Goal: Task Accomplishment & Management: Manage account settings

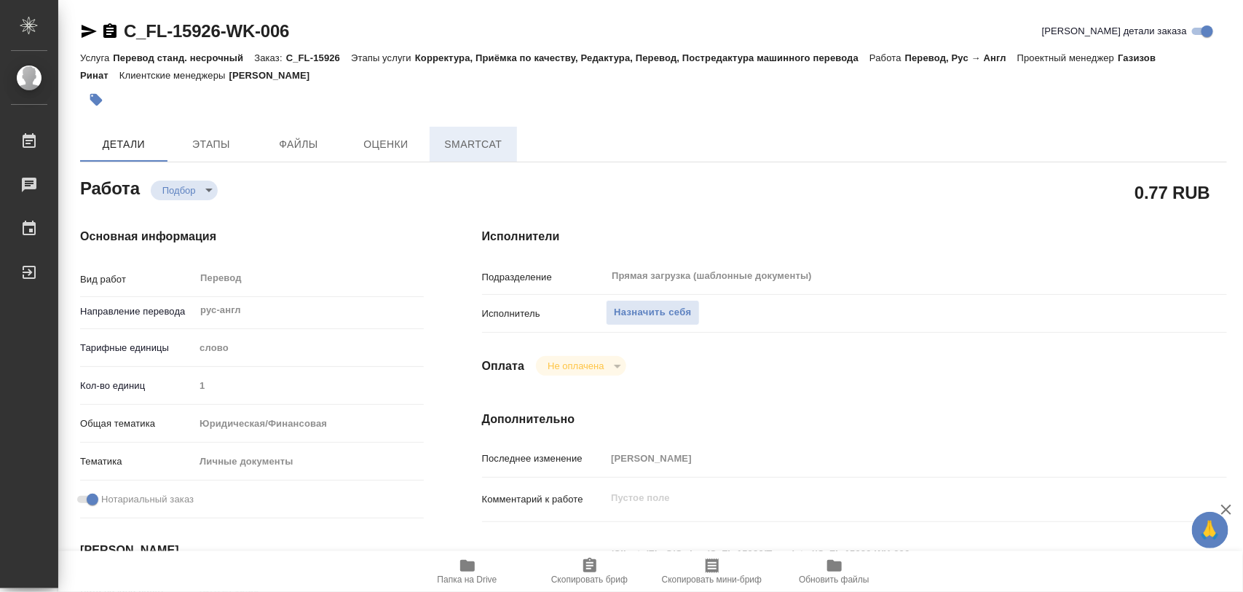
type textarea "x"
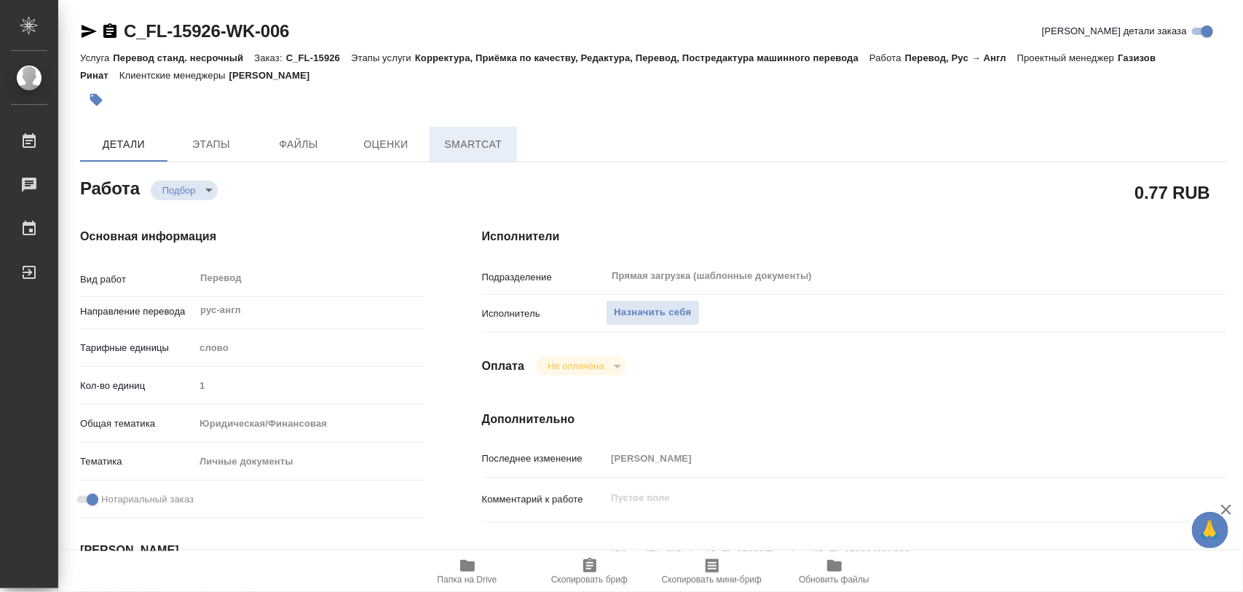
type textarea "x"
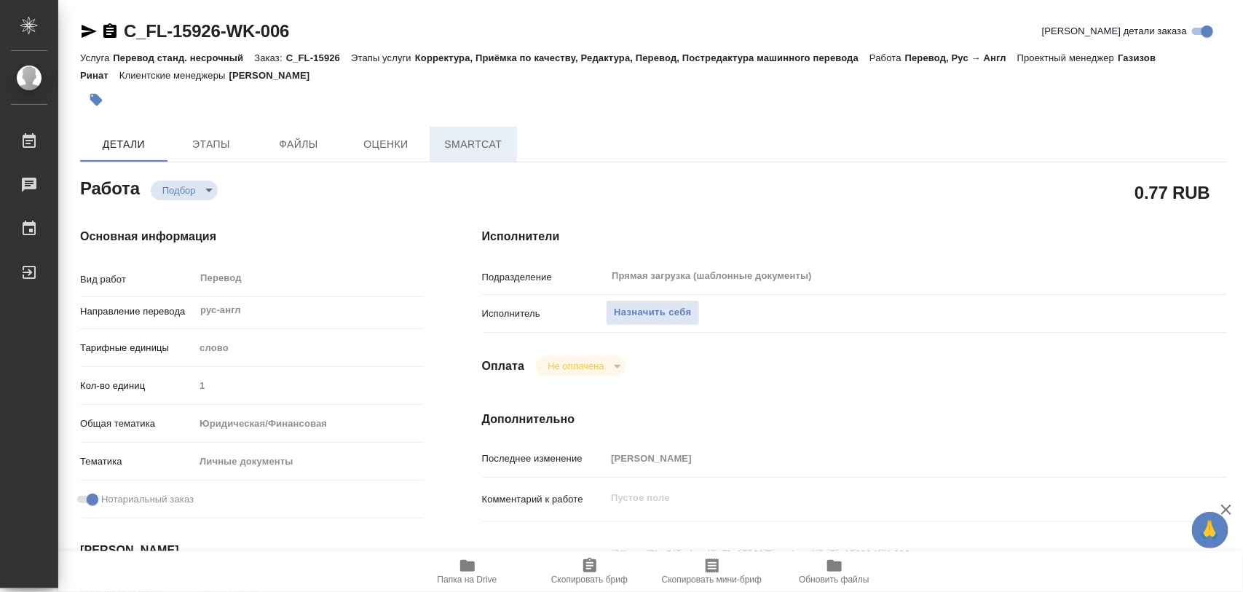
type textarea "x"
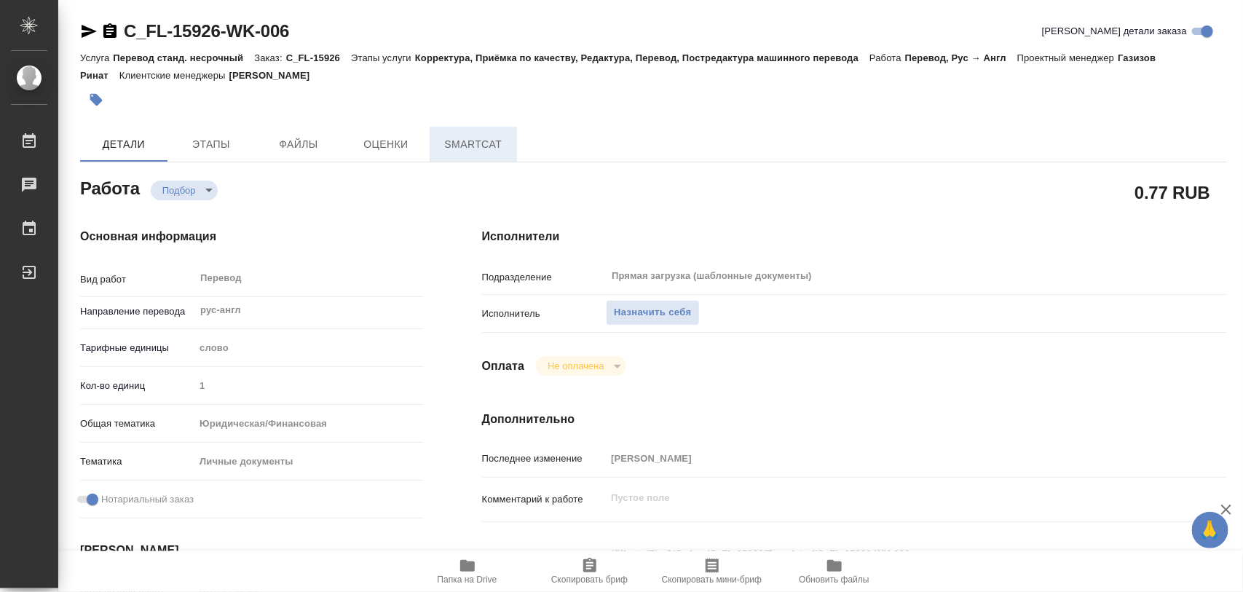
type textarea "x"
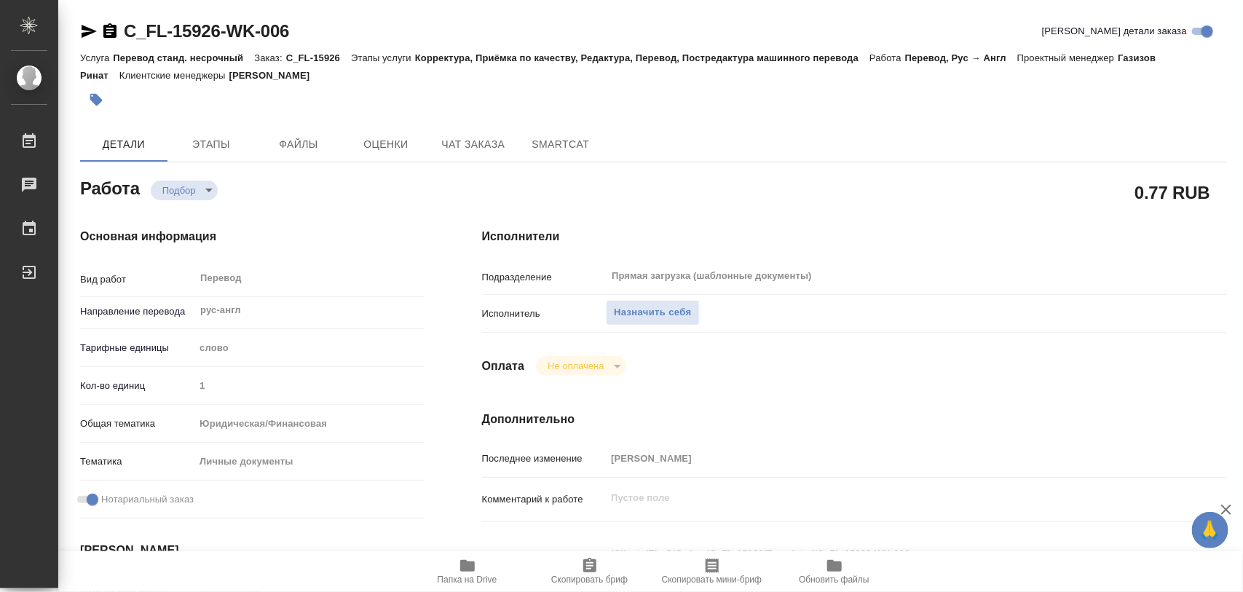
type textarea "x"
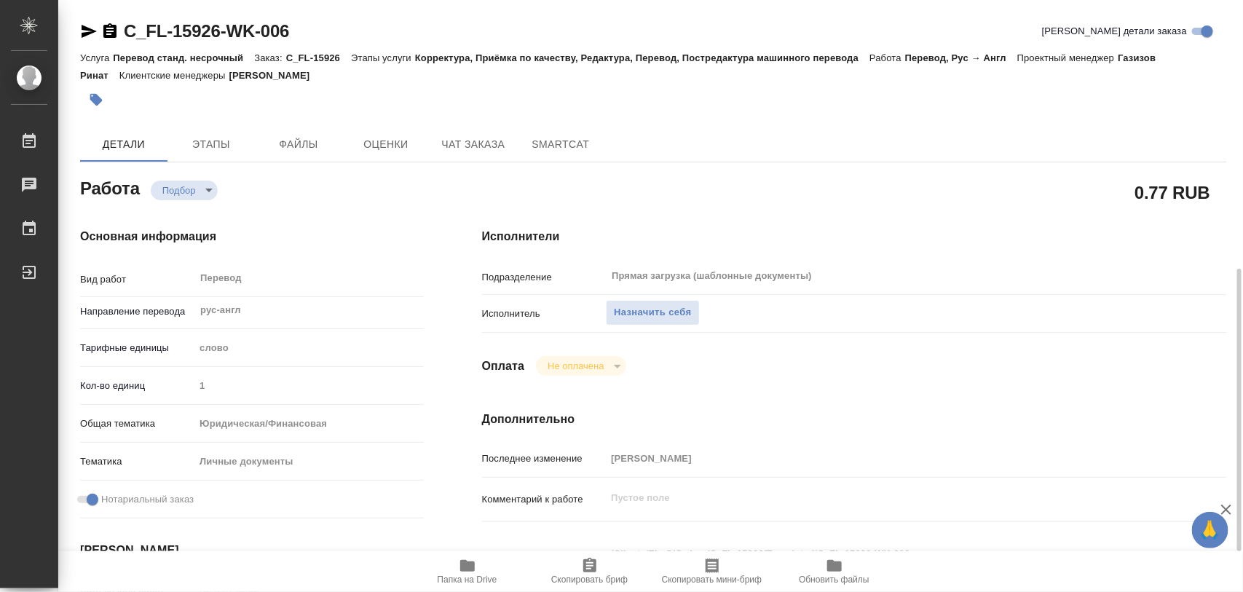
scroll to position [182, 0]
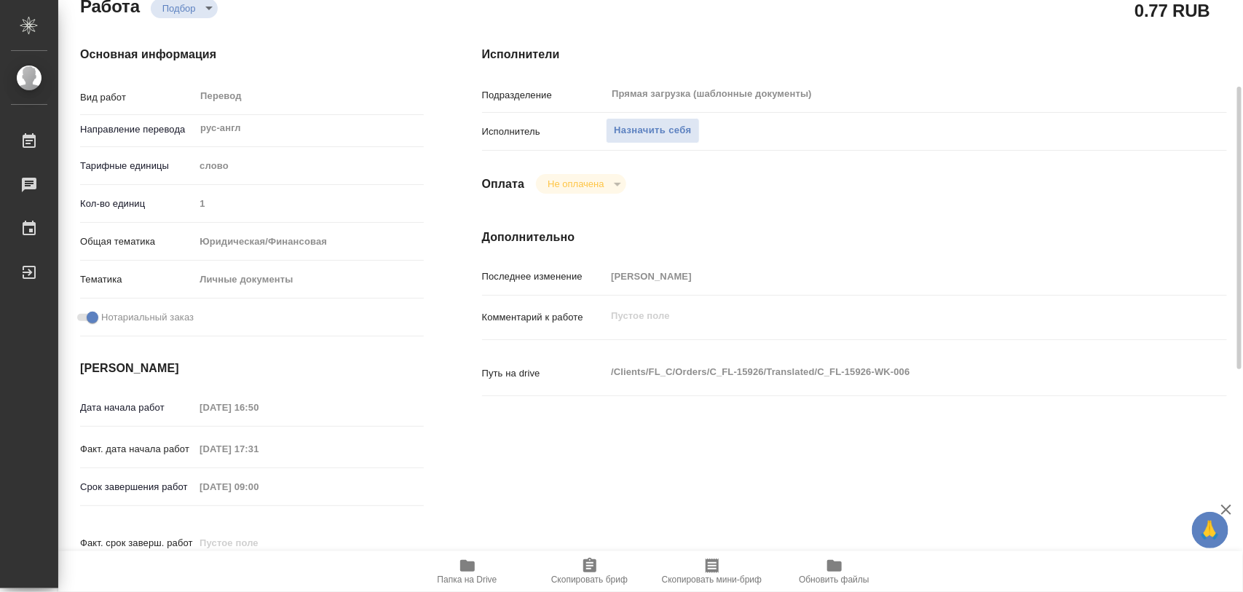
type textarea "x"
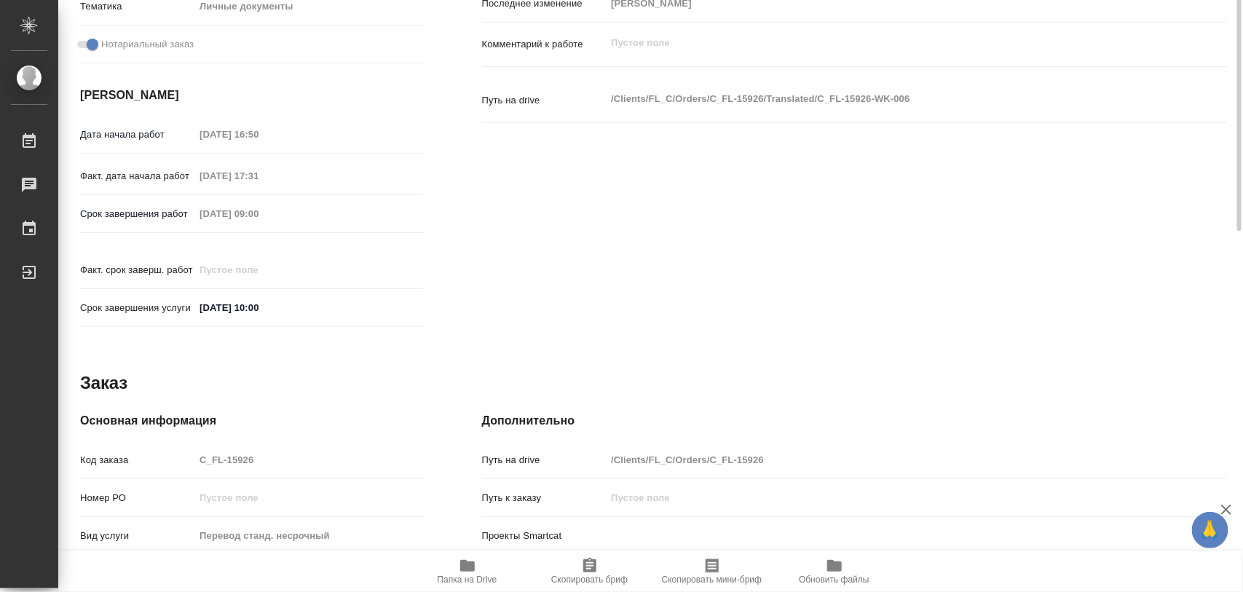
scroll to position [91, 0]
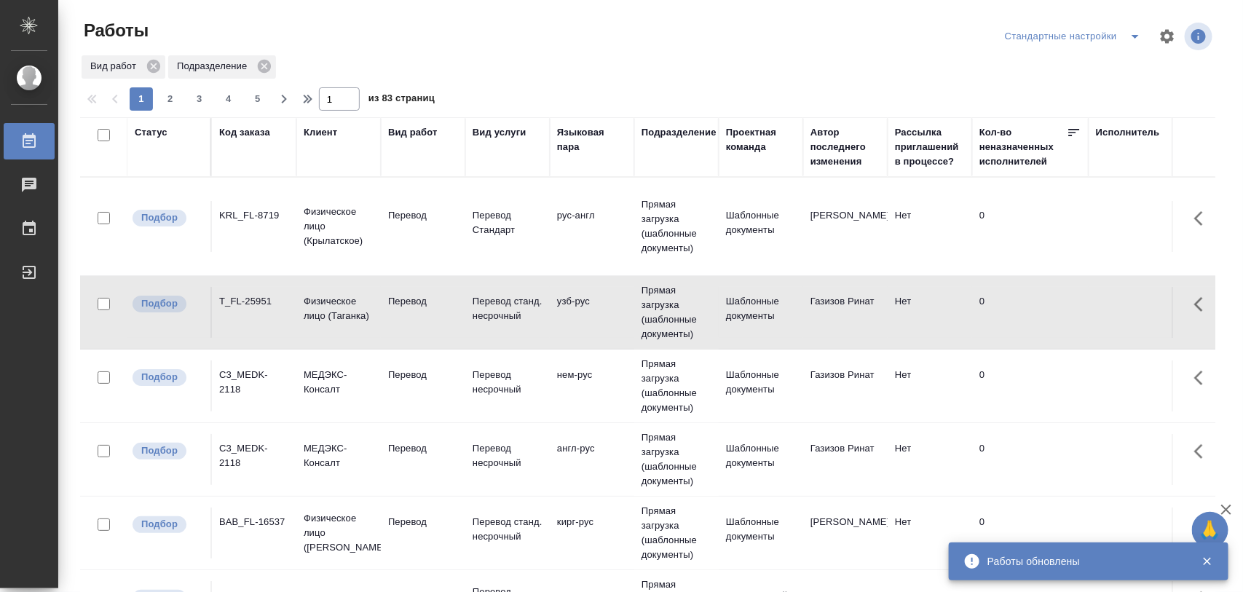
scroll to position [57, 0]
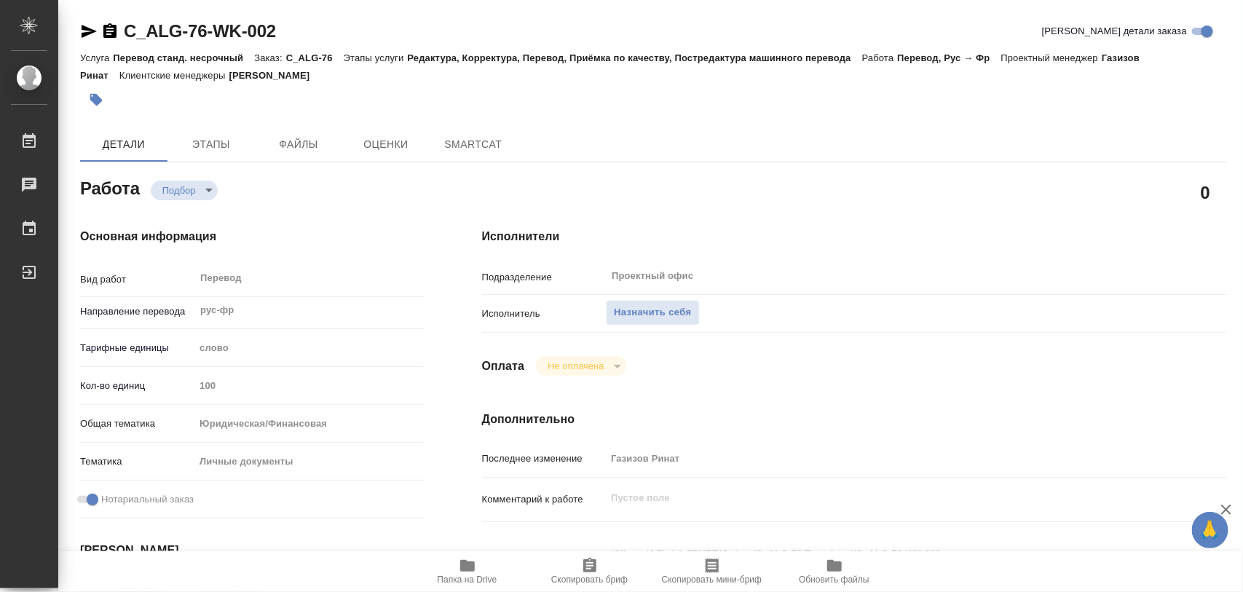
type textarea "x"
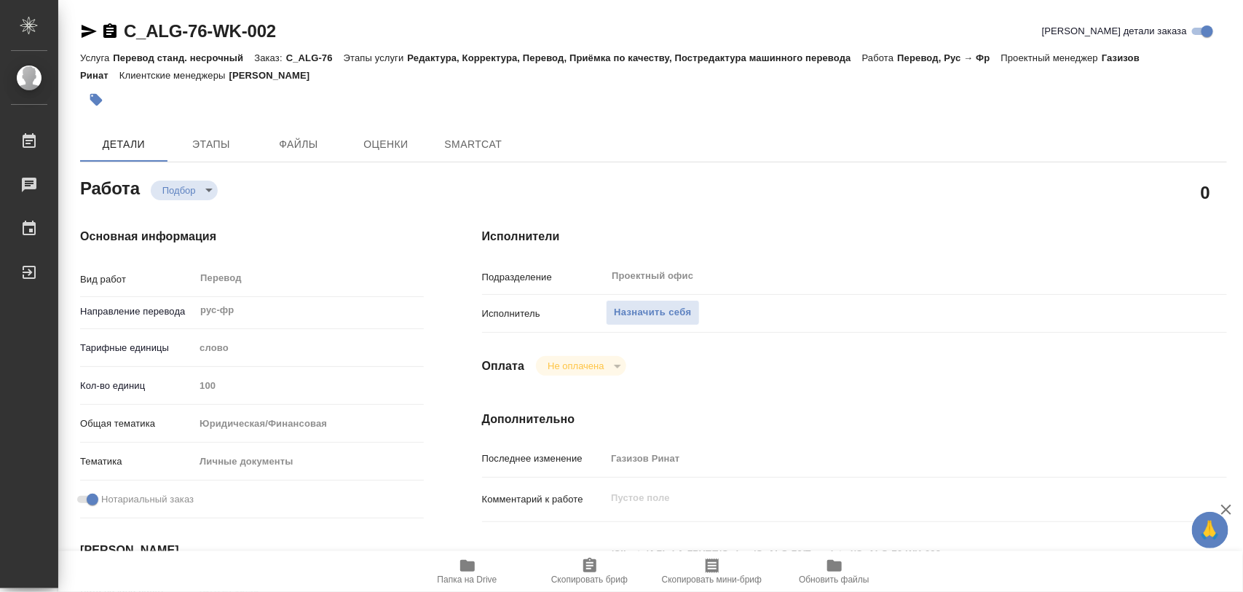
type textarea "x"
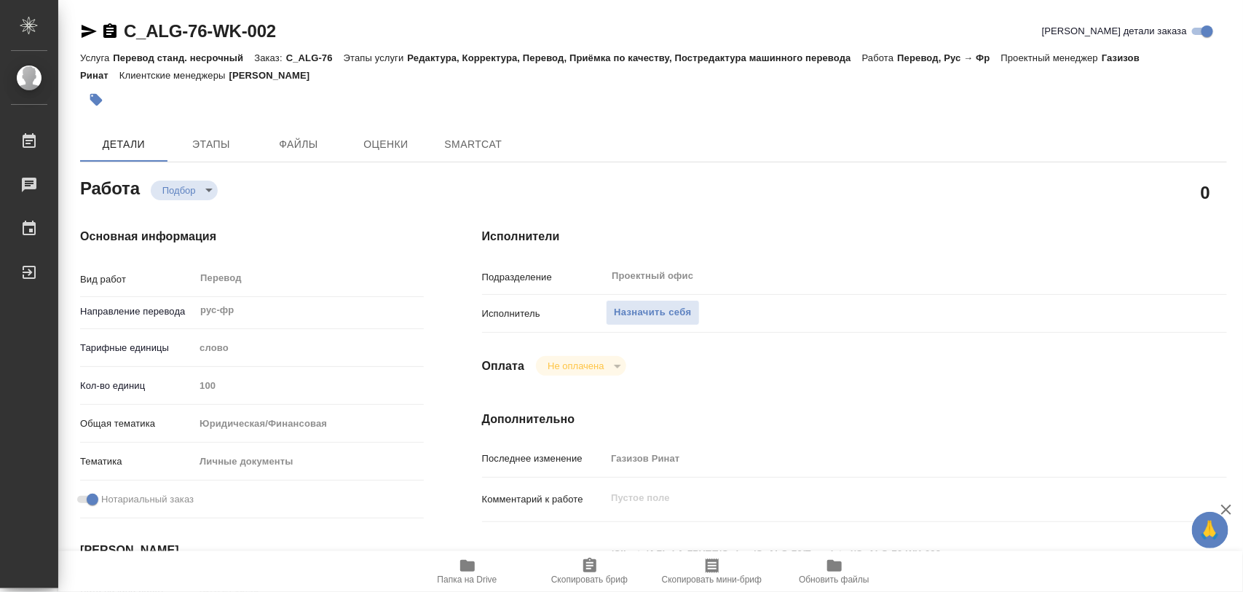
type textarea "x"
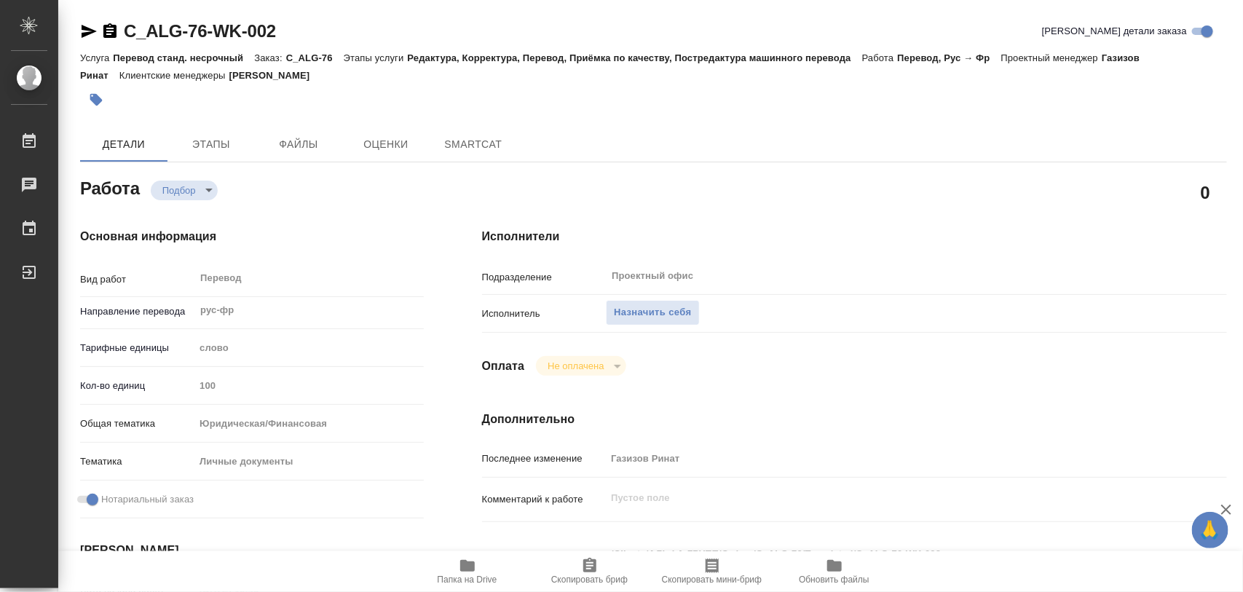
type textarea "x"
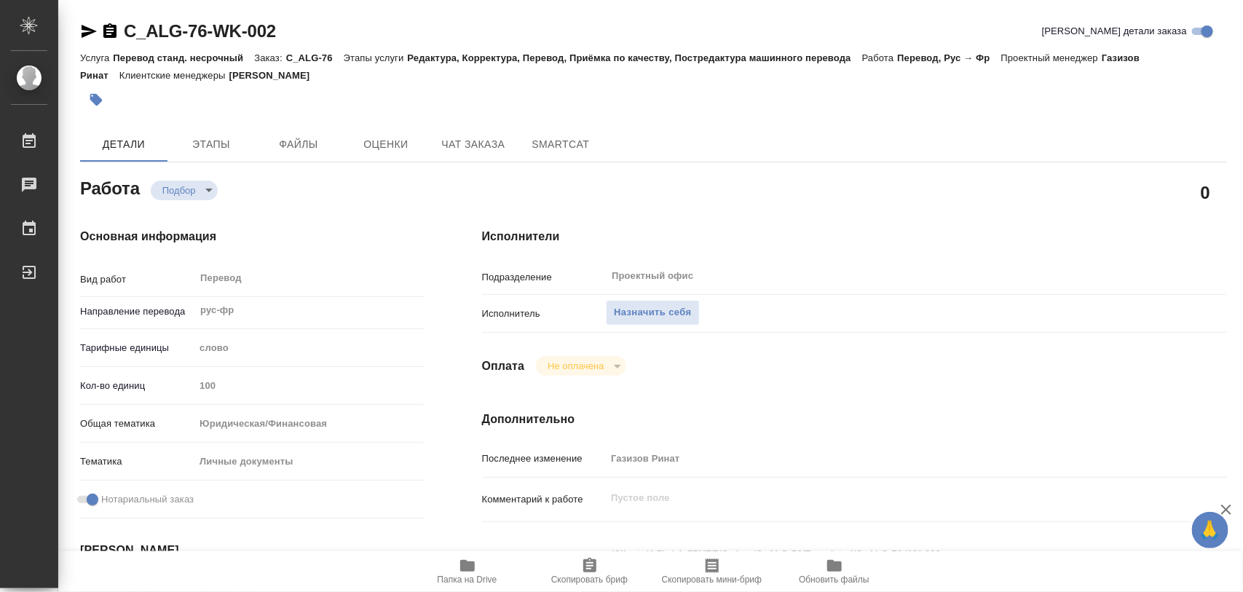
scroll to position [182, 0]
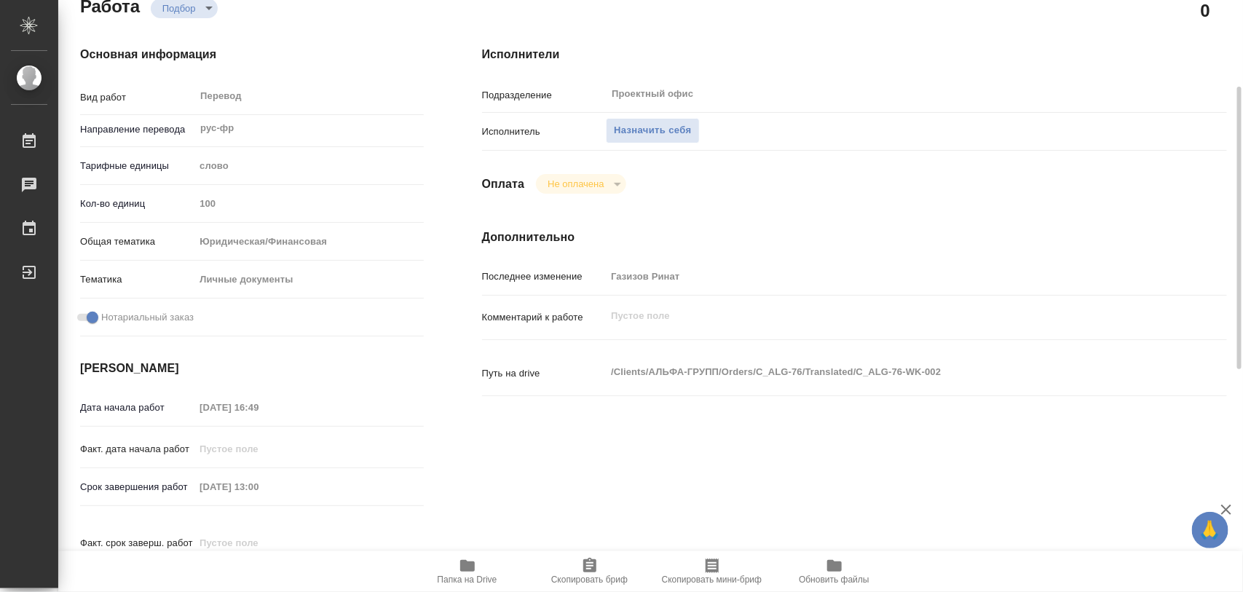
type textarea "x"
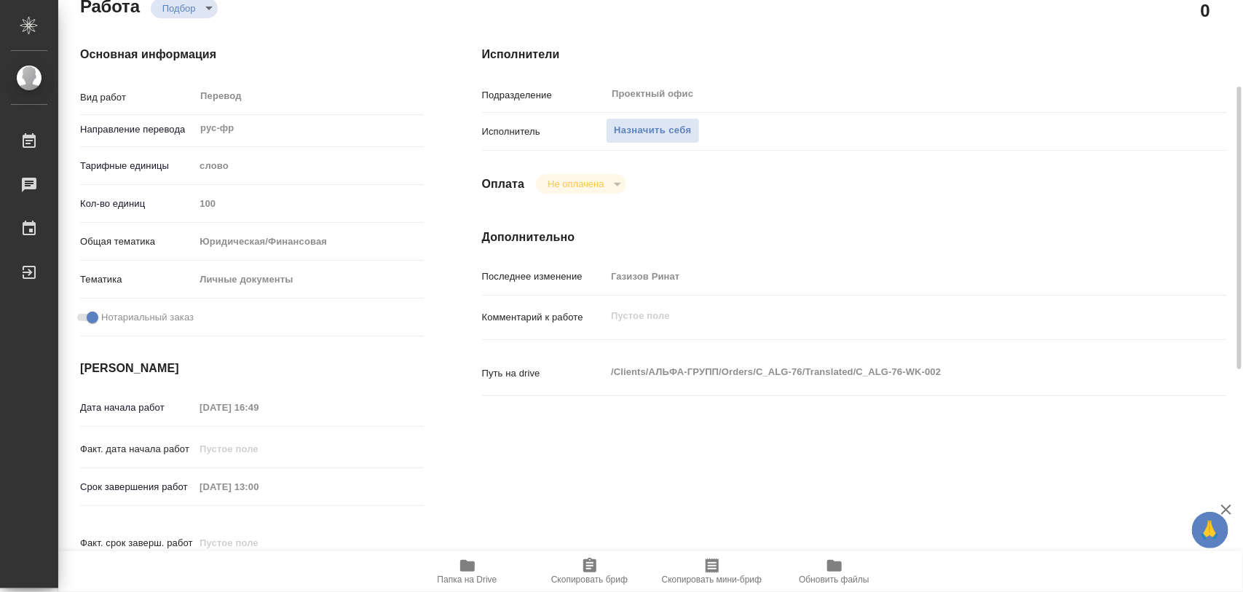
type textarea "x"
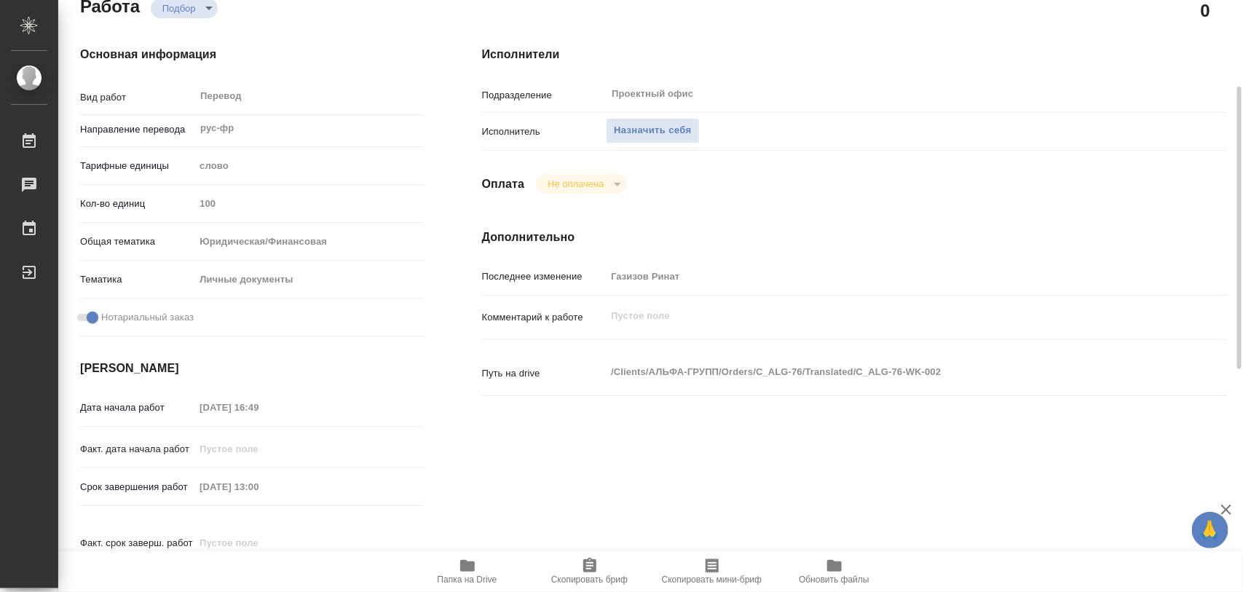
click at [471, 567] on icon "button" at bounding box center [467, 566] width 15 height 12
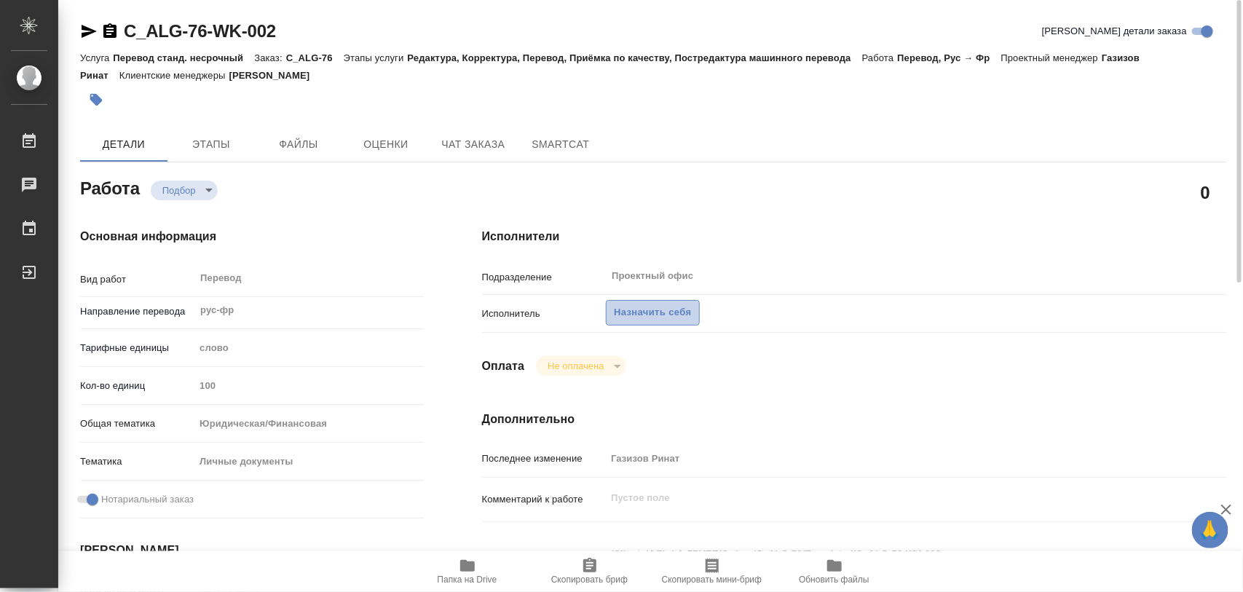
click at [634, 318] on span "Назначить себя" at bounding box center [652, 312] width 77 height 17
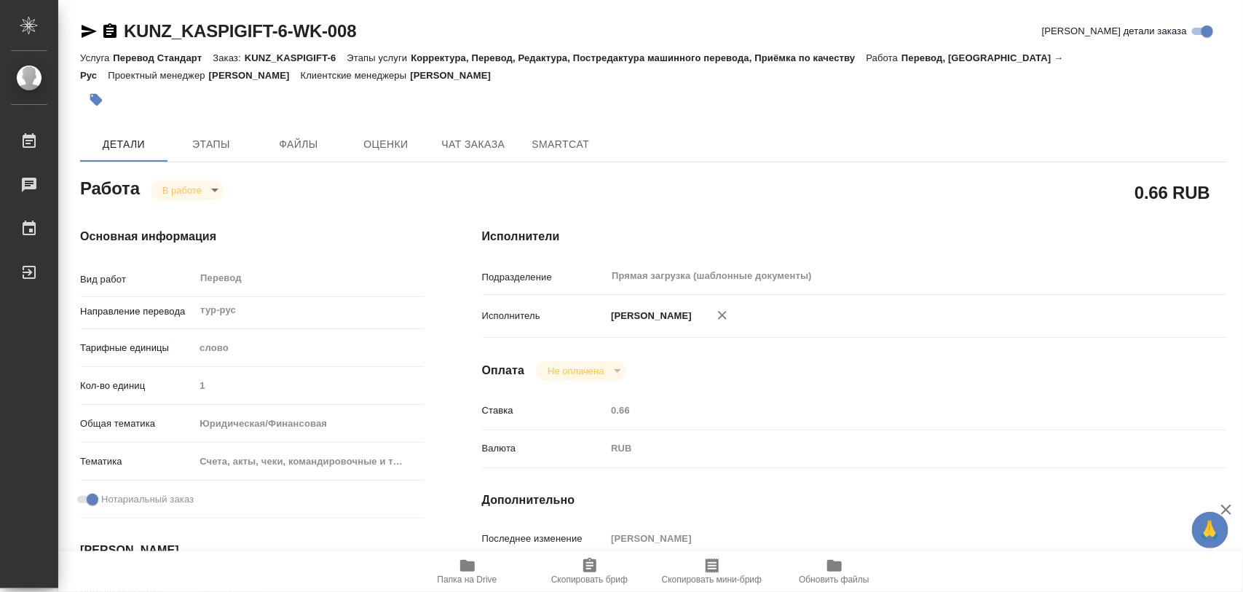
click at [93, 97] on icon "button" at bounding box center [96, 100] width 12 height 12
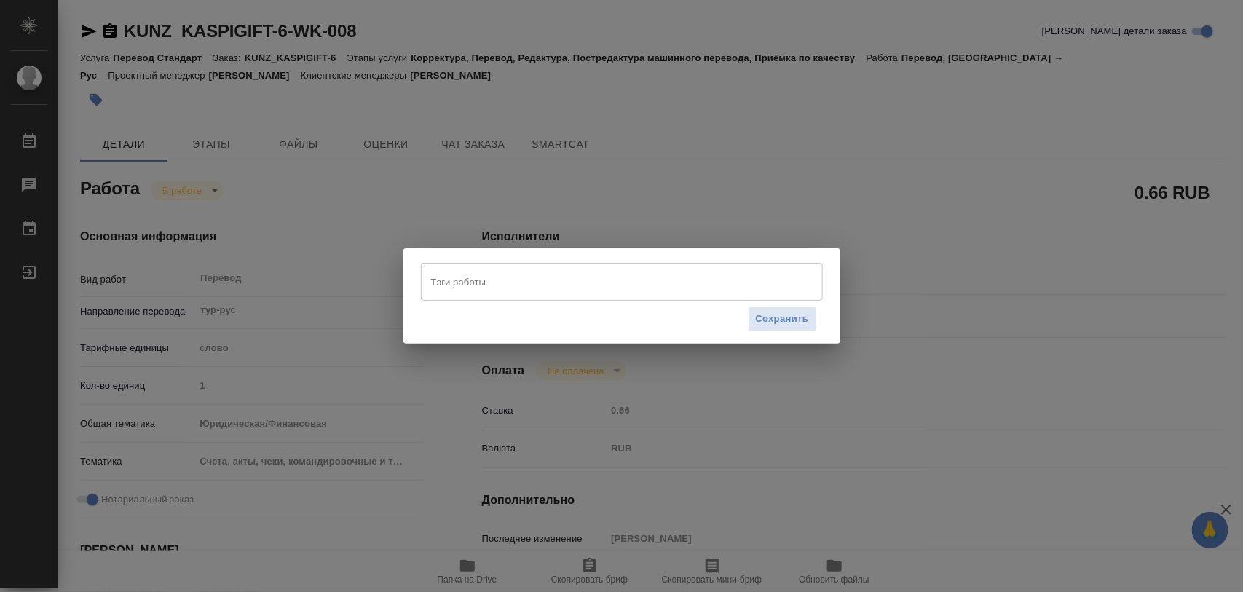
click at [597, 23] on div "Тэги работы Тэги работы Сохранить" at bounding box center [621, 296] width 1243 height 592
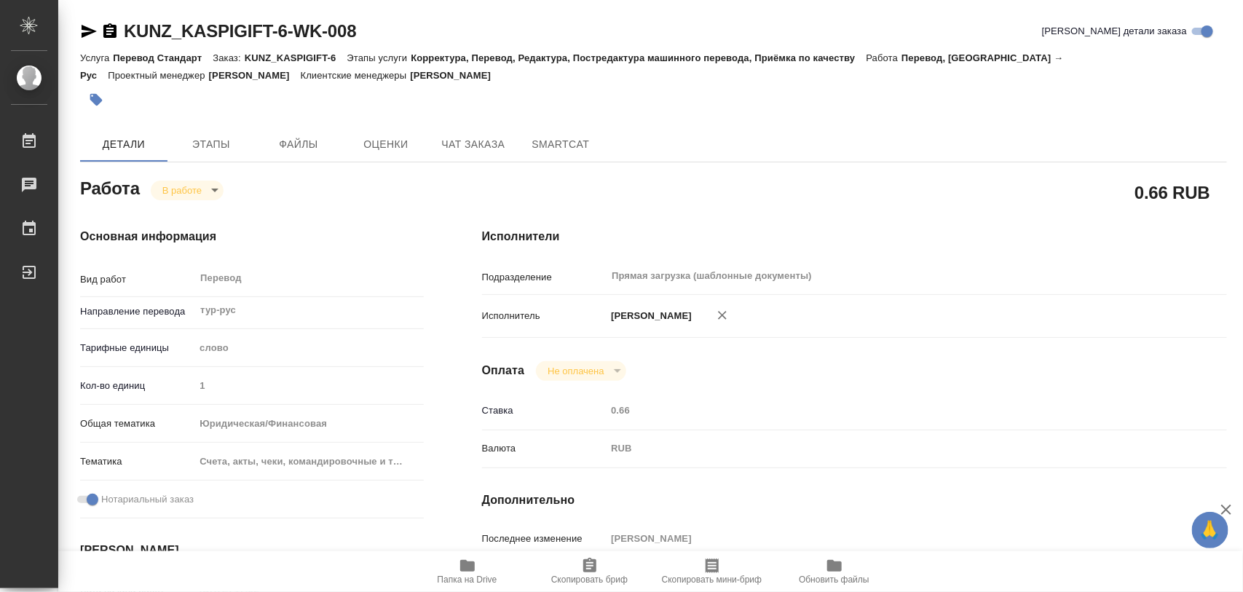
click at [99, 101] on icon "button" at bounding box center [96, 100] width 12 height 12
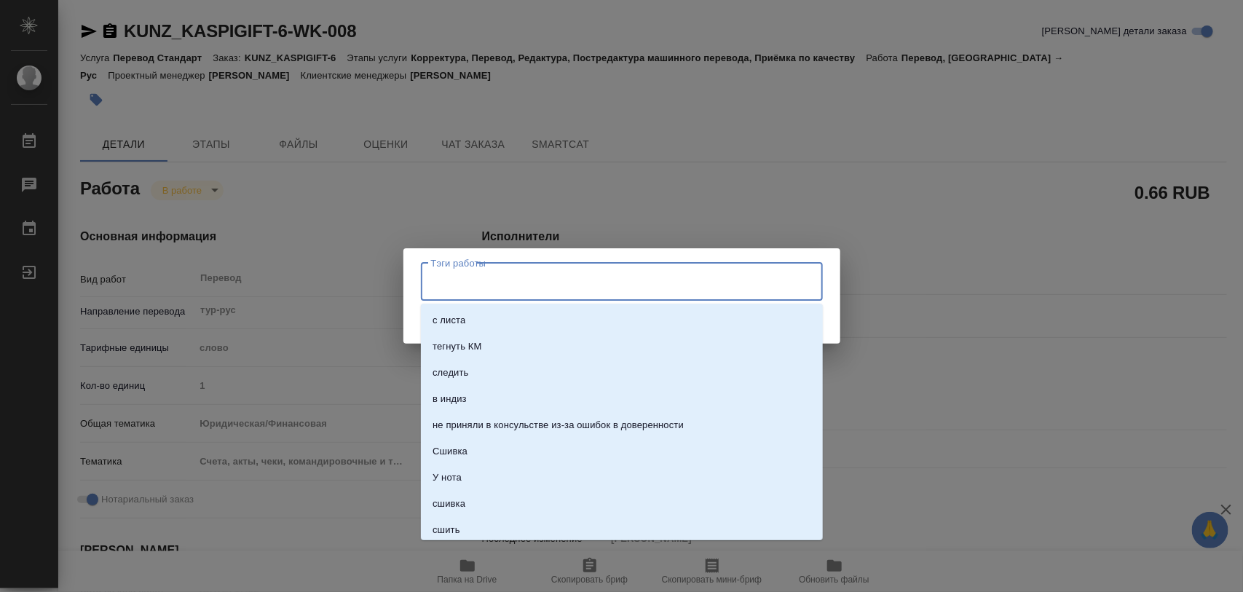
click at [513, 278] on input "Тэги работы" at bounding box center [608, 281] width 361 height 25
type input "266"
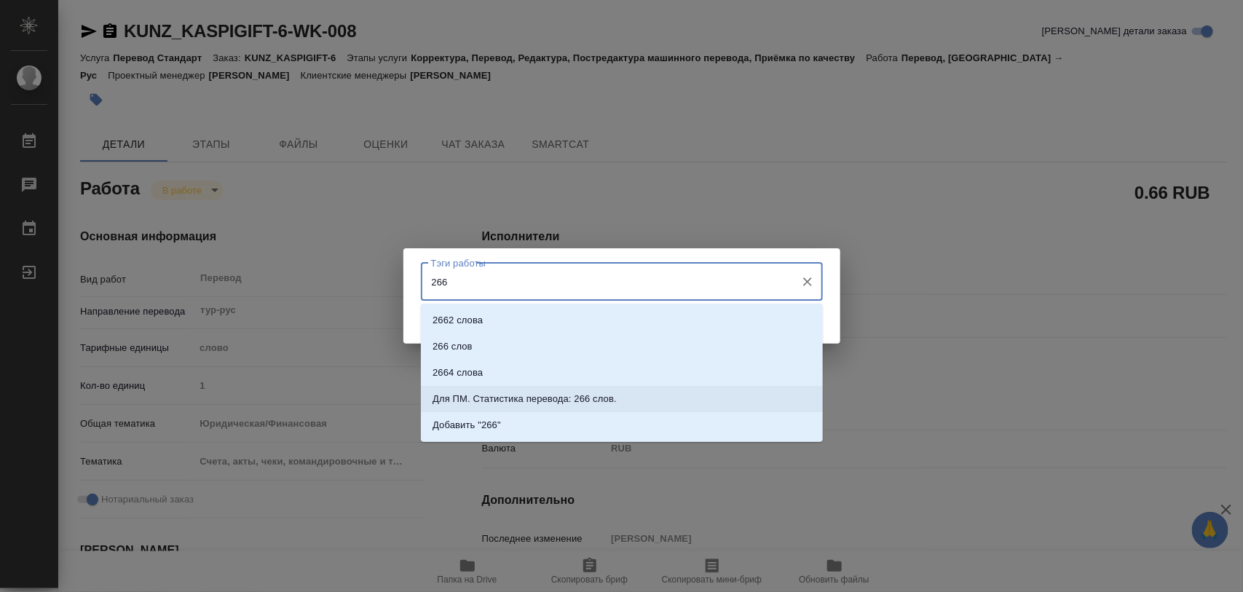
click at [530, 399] on p "Для ПМ. Статистика перевода: 266 слов." at bounding box center [525, 399] width 184 height 15
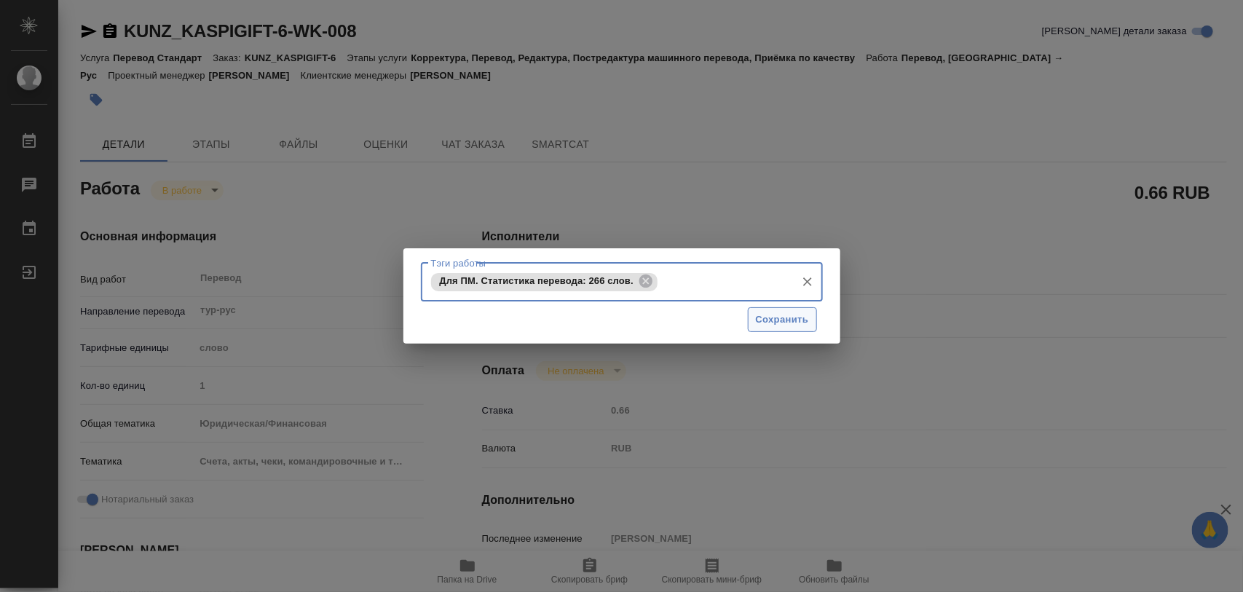
drag, startPoint x: 765, startPoint y: 321, endPoint x: 843, endPoint y: 195, distance: 147.8
click at [765, 320] on span "Сохранить" at bounding box center [782, 320] width 53 height 17
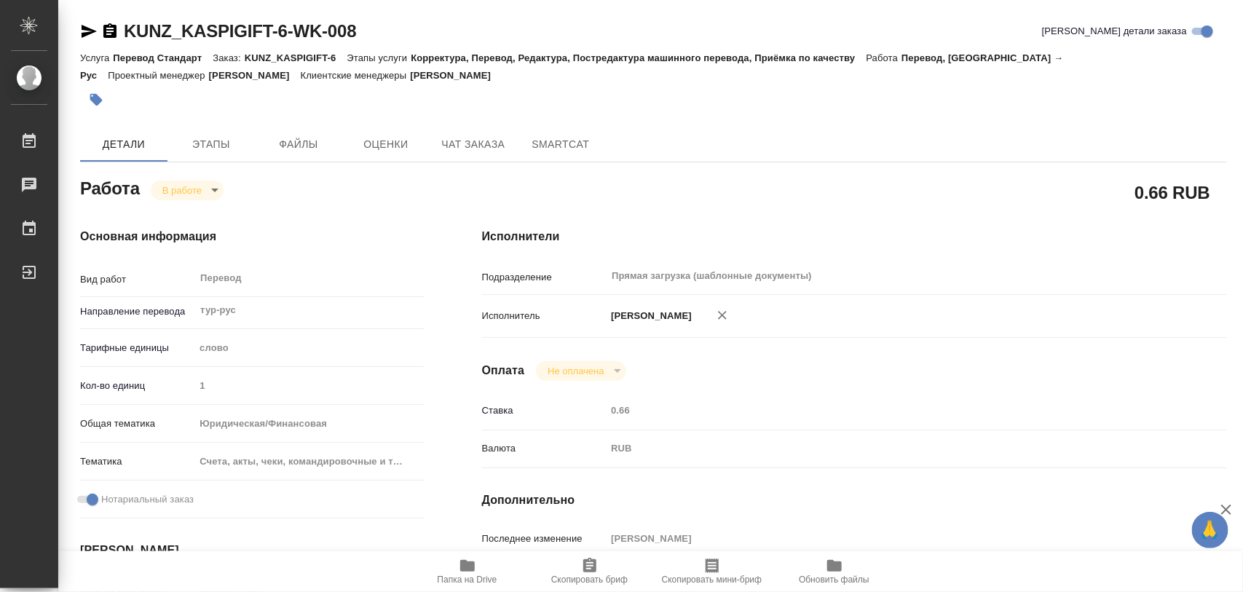
type input "inProgress"
type input "тур-рус"
type input "5a8b1489cc6b4906c91bfd90"
type input "1"
type input "yr-fn"
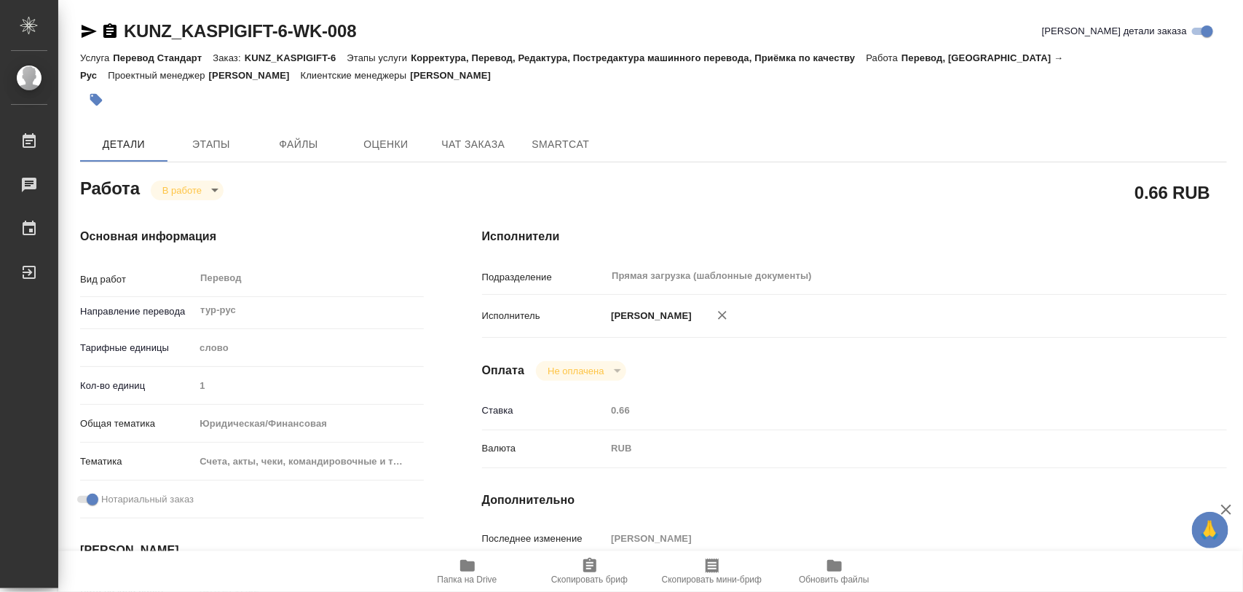
type input "5f647205b73bc97568ca66c0"
checkbox input "true"
type input "16.09.2025 17:02"
type input "16.09.2025 17:47"
type input "18.09.2025 17:00"
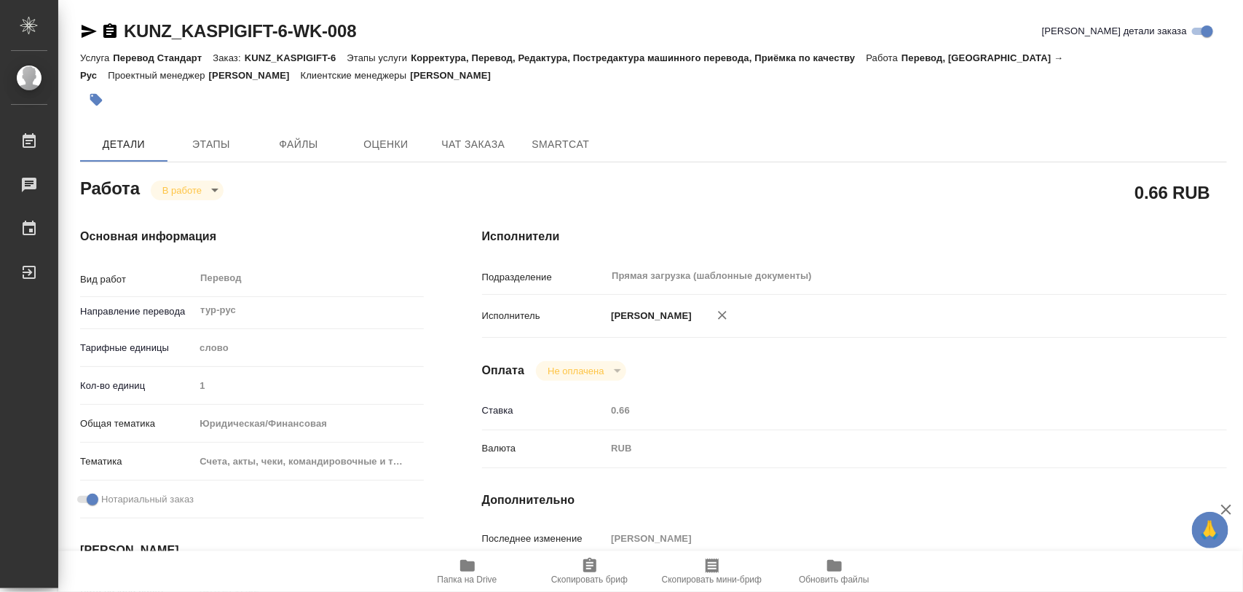
type input "18.09.2025 17:00"
type input "Прямая загрузка (шаблонные документы)"
type input "notPayed"
type input "0.66"
type input "RUB"
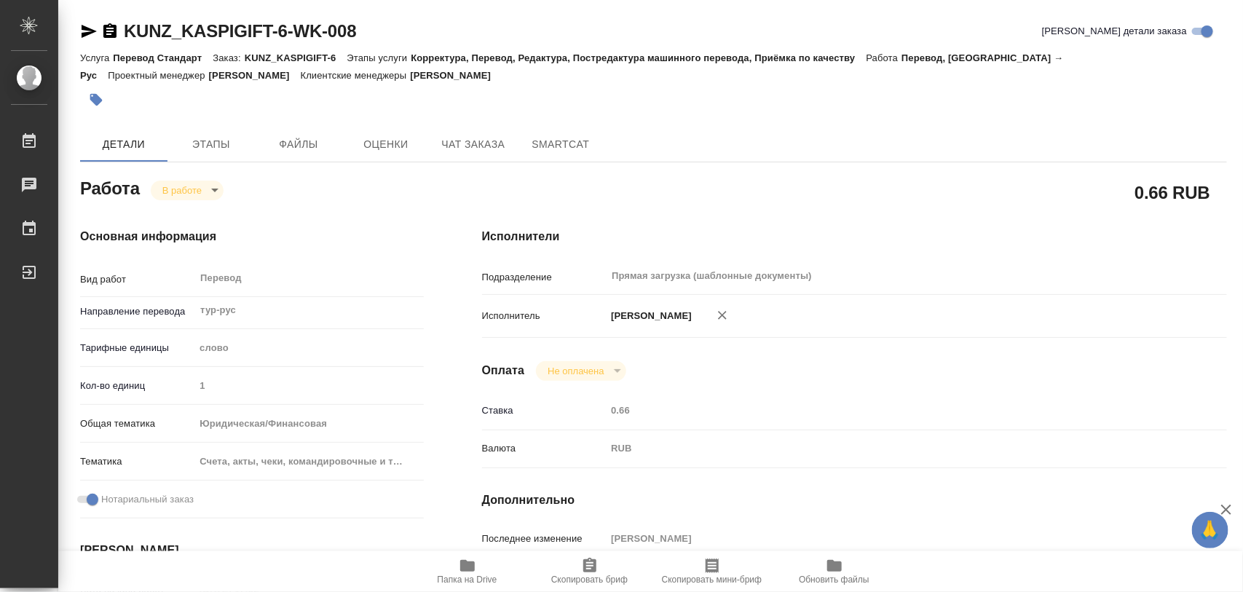
type input "[PERSON_NAME]"
type input "KUNZ_KASPIGIFT-6"
type input "Перевод Стандарт"
type input "Корректура, Перевод, Редактура, Постредактура машинного перевода, Приёмка по ка…"
type input "Веселова Юлия"
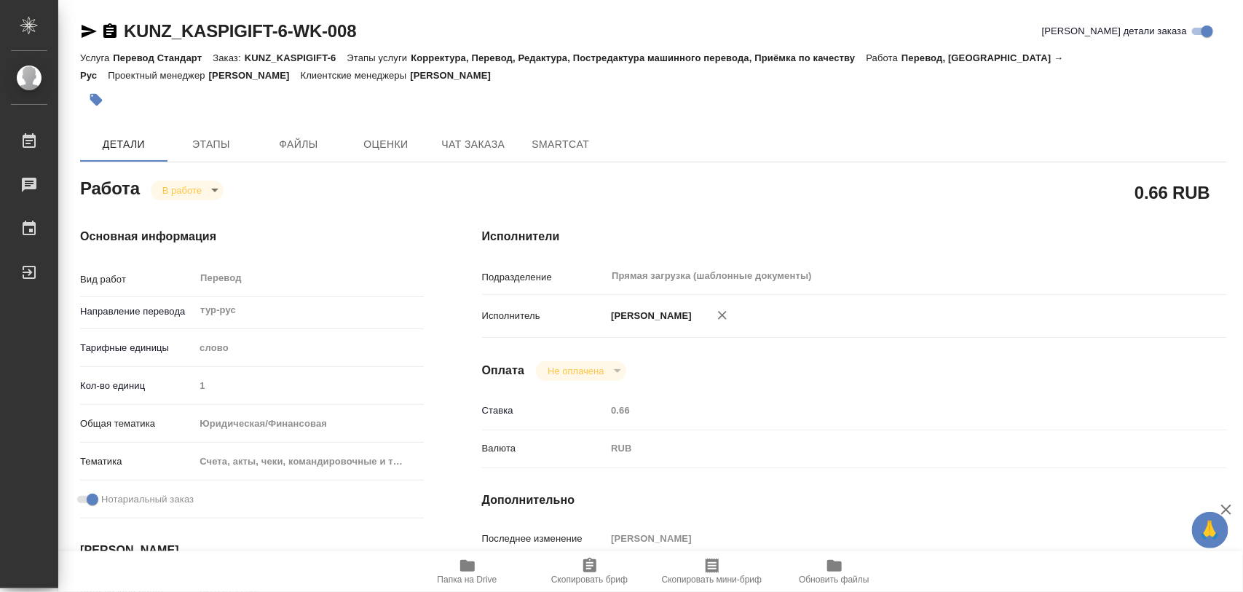
type input "Оксютович Ирина"
type input "/Clients/KASPIGIFT/Orders/KUNZ_KASPIGIFT-6"
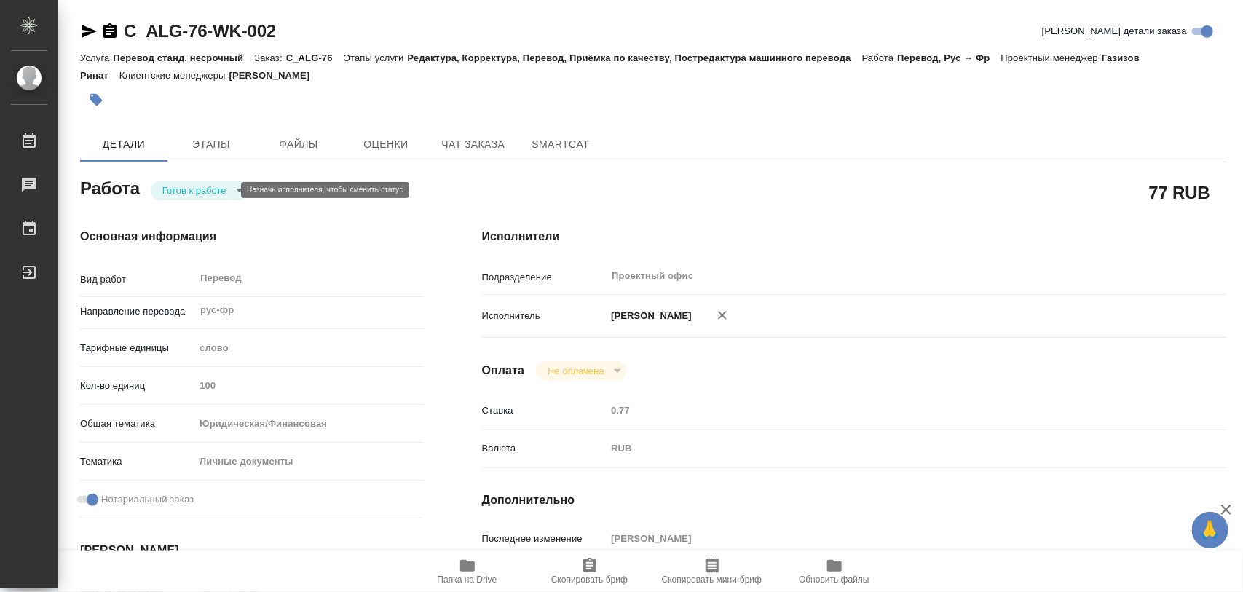
click at [228, 193] on body "🙏 .cls-1 fill:#fff; AWATERA Iglakov Maksim Работы 0 Чаты График Выйти C_ALG-76-…" at bounding box center [621, 296] width 1243 height 592
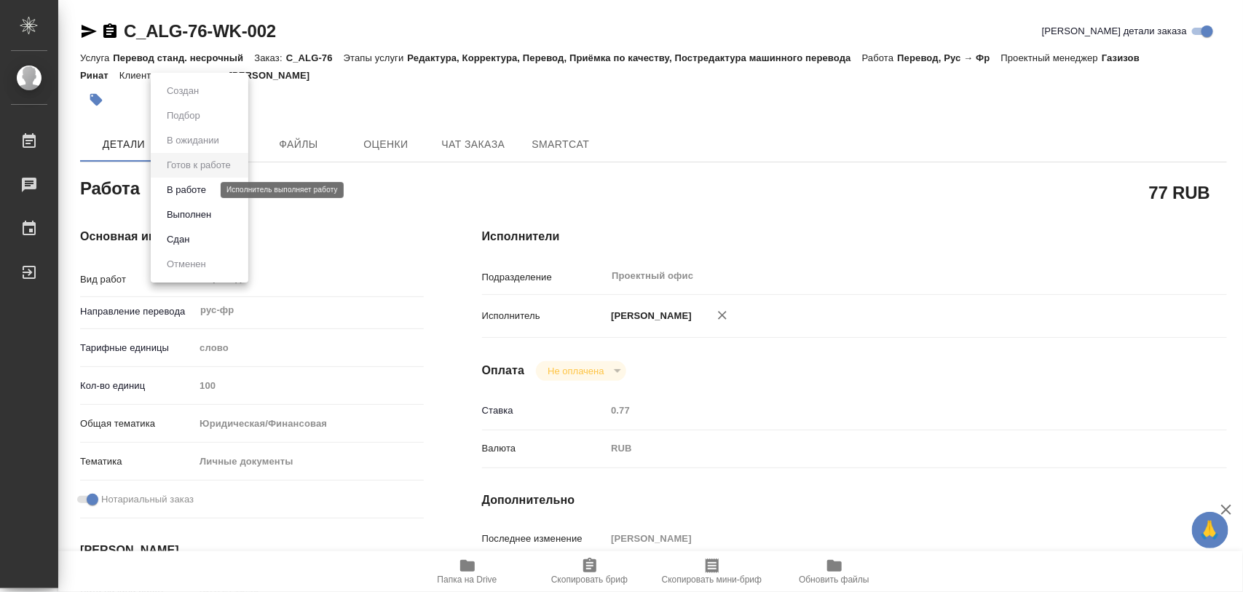
click at [204, 191] on button "В работе" at bounding box center [186, 190] width 48 height 16
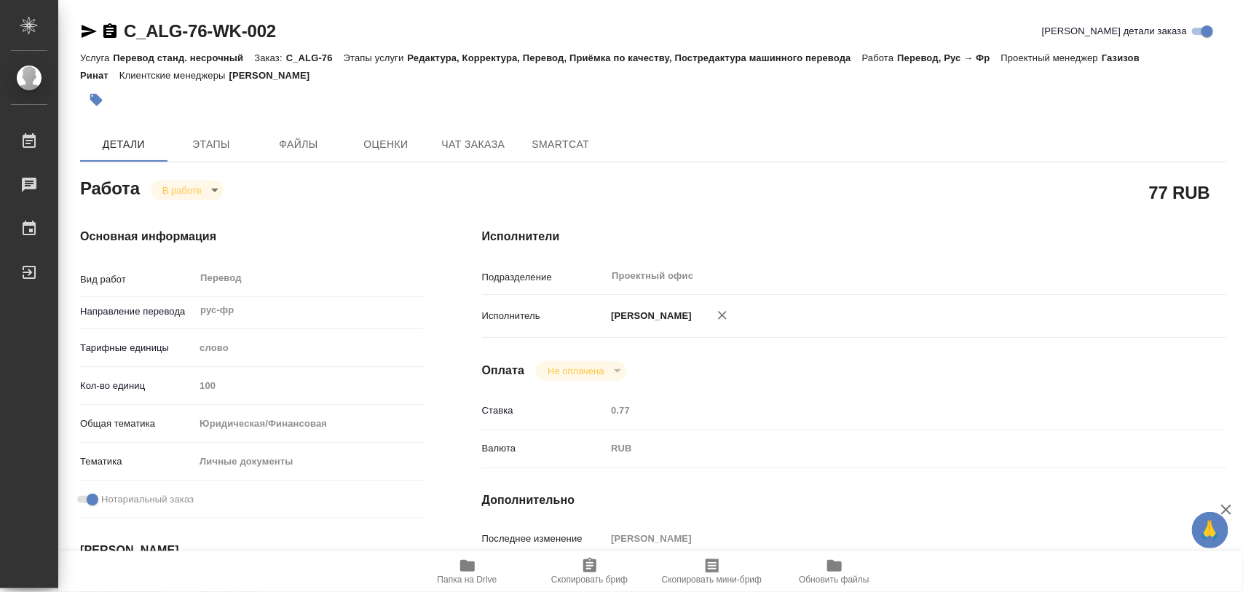
type textarea "x"
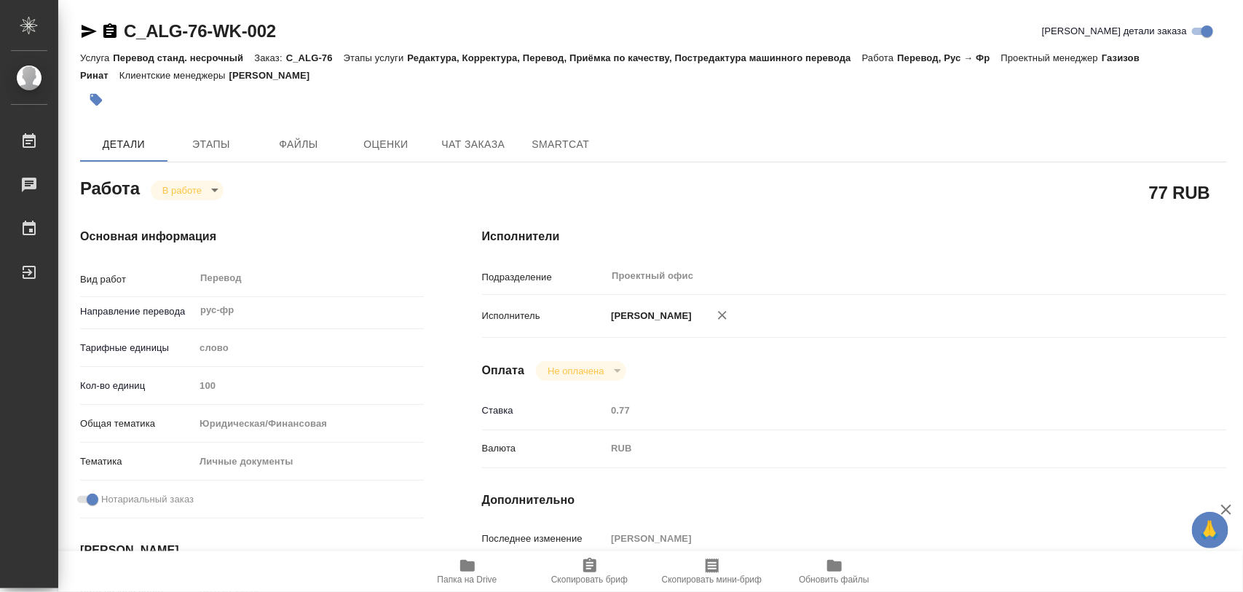
type textarea "x"
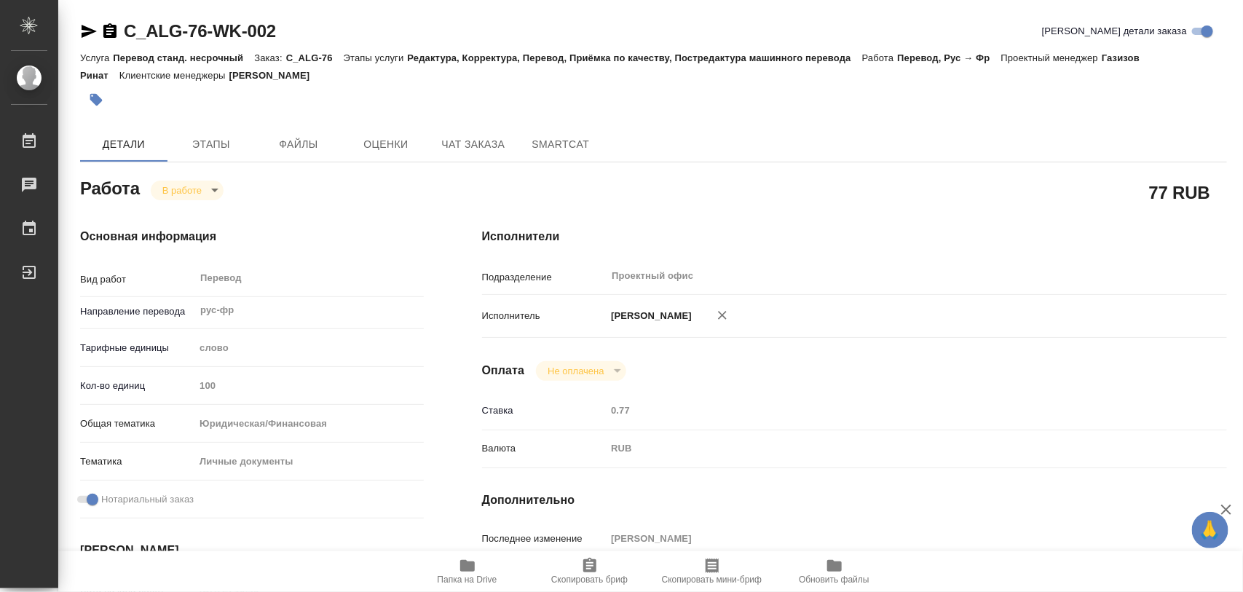
type textarea "x"
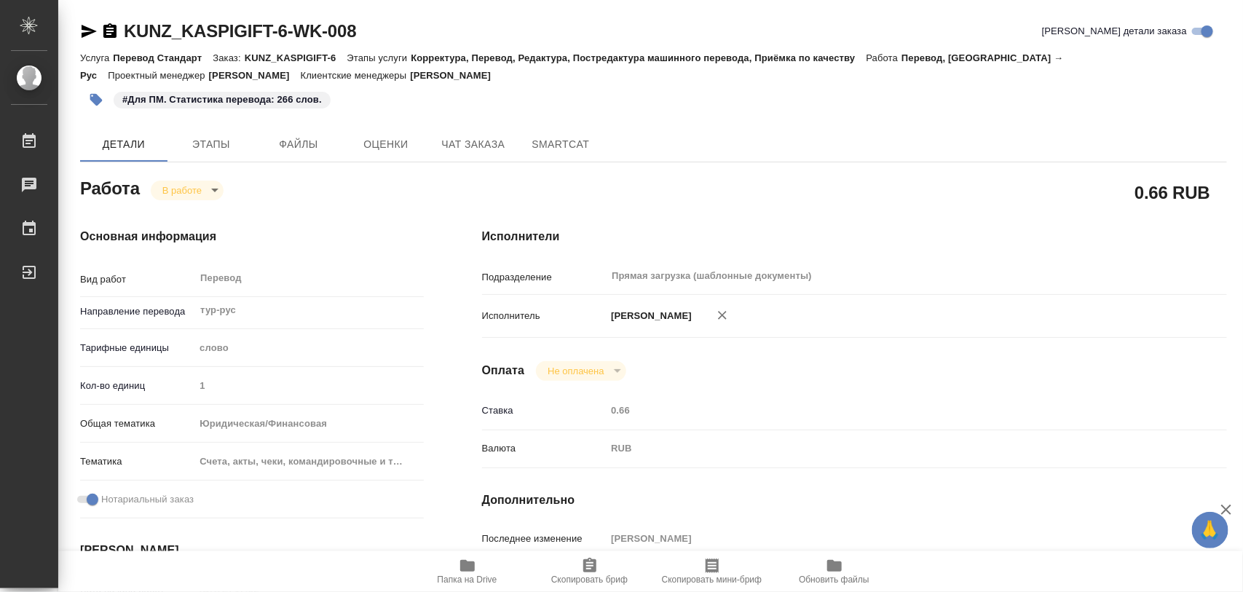
scroll to position [273, 0]
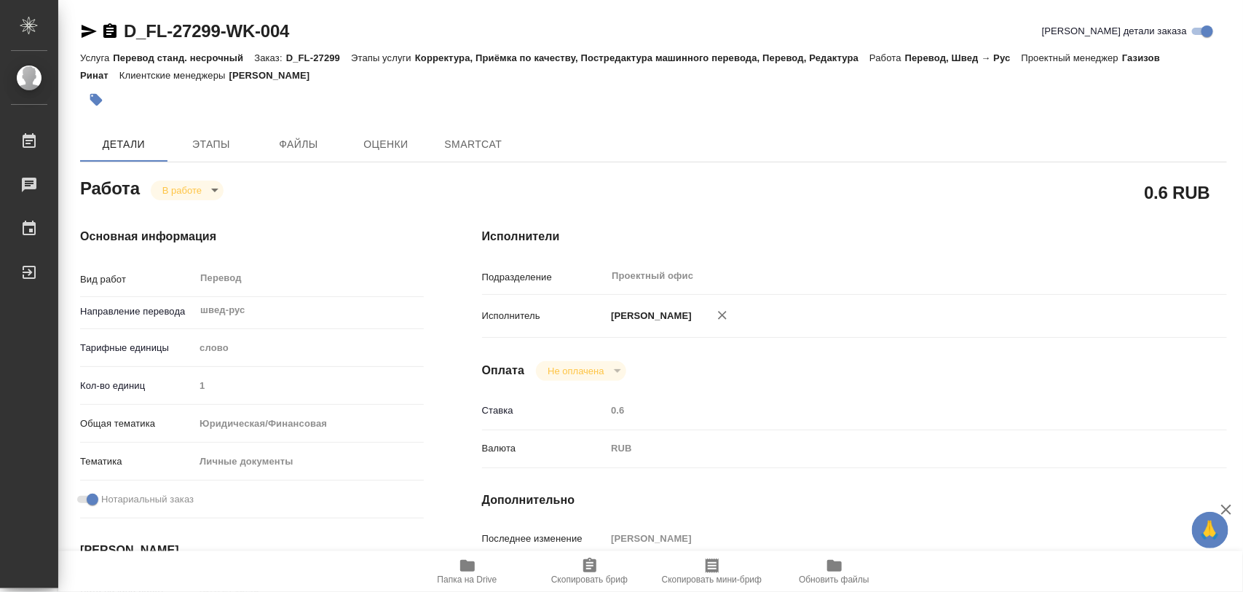
type textarea "x"
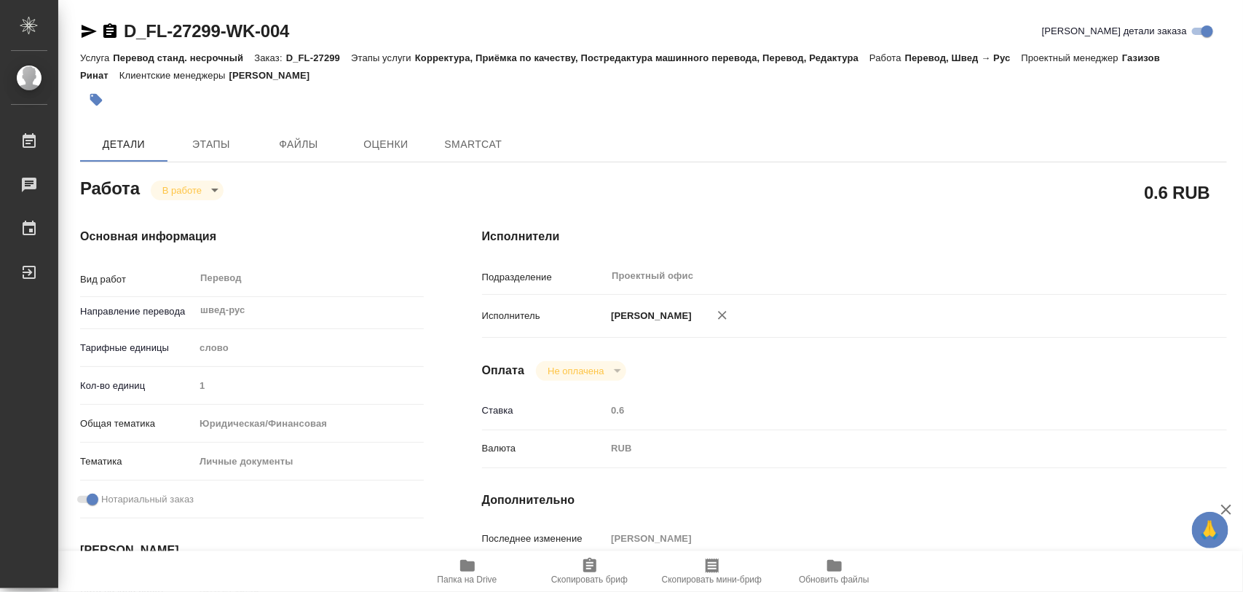
type textarea "x"
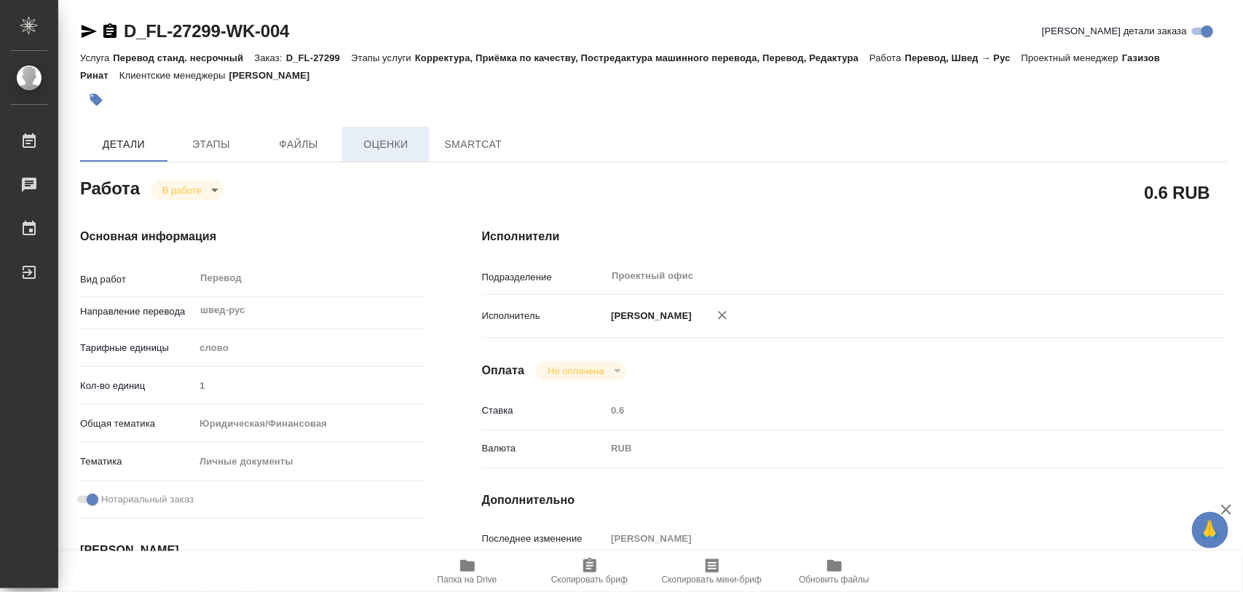
type textarea "x"
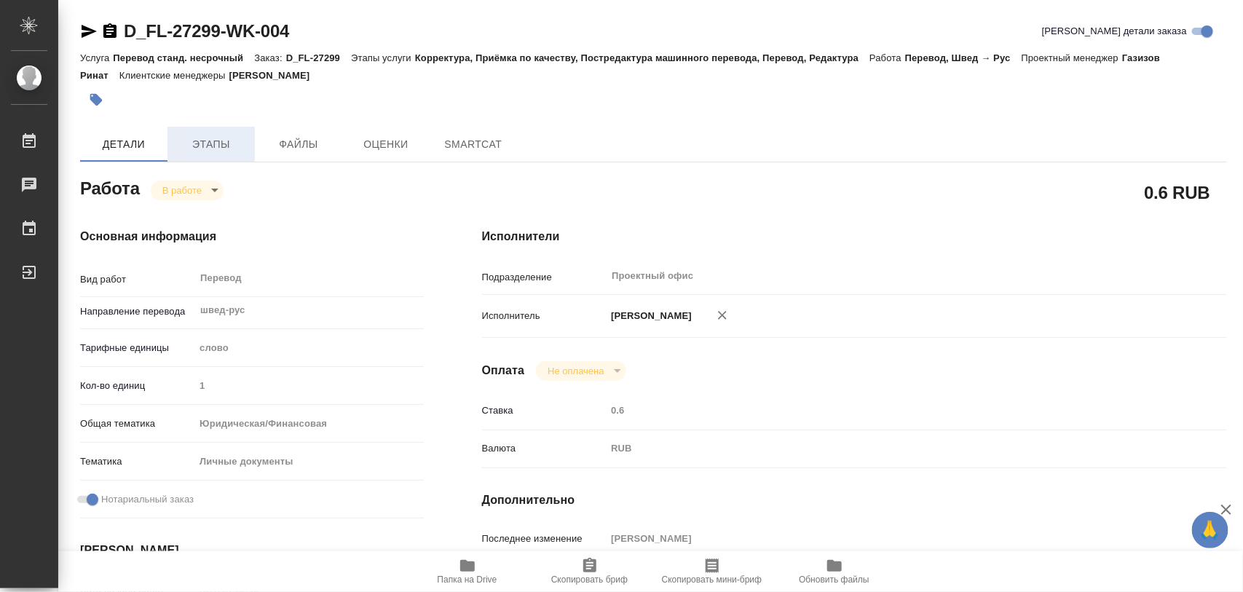
type textarea "x"
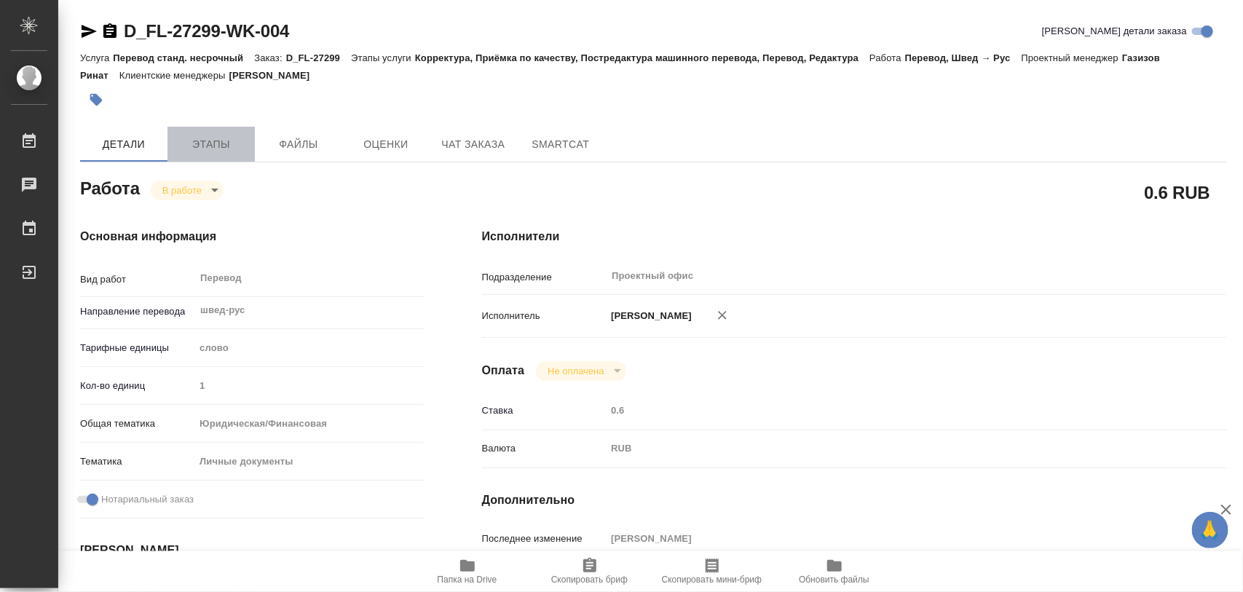
click at [219, 133] on button "Этапы" at bounding box center [211, 144] width 87 height 35
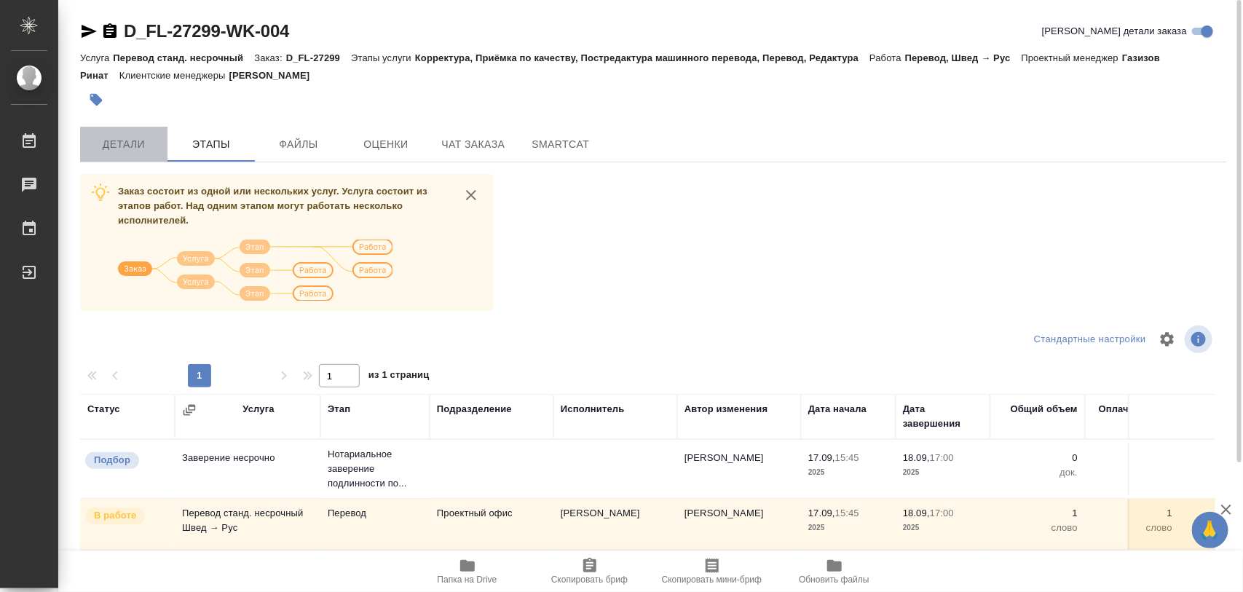
click at [148, 143] on span "Детали" at bounding box center [124, 144] width 70 height 18
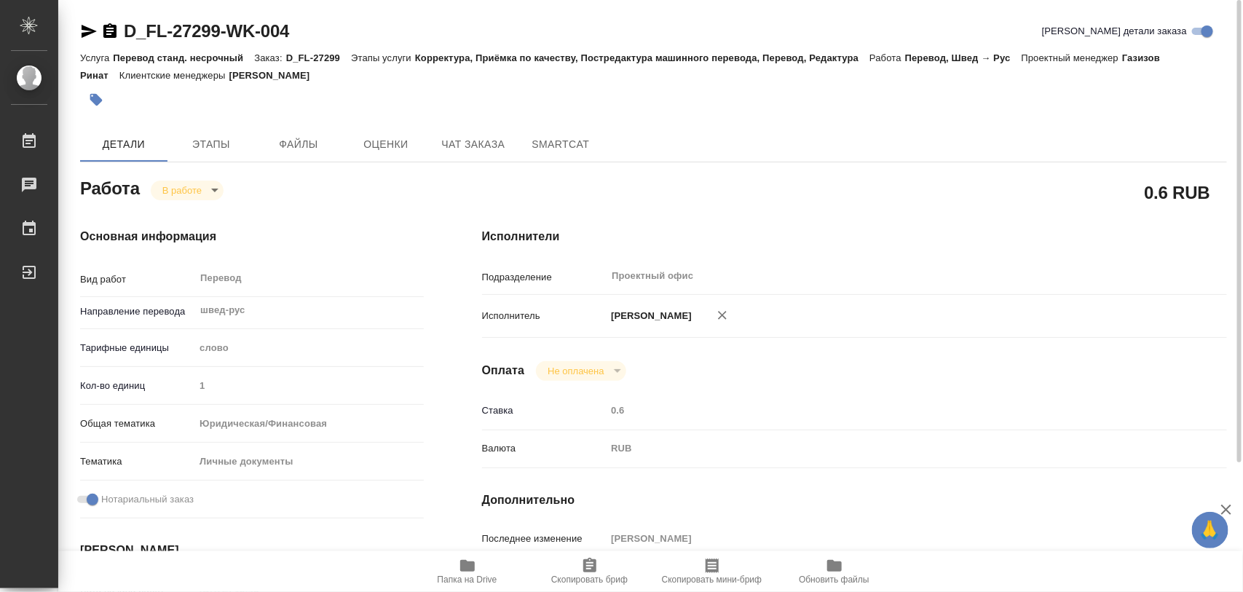
type textarea "x"
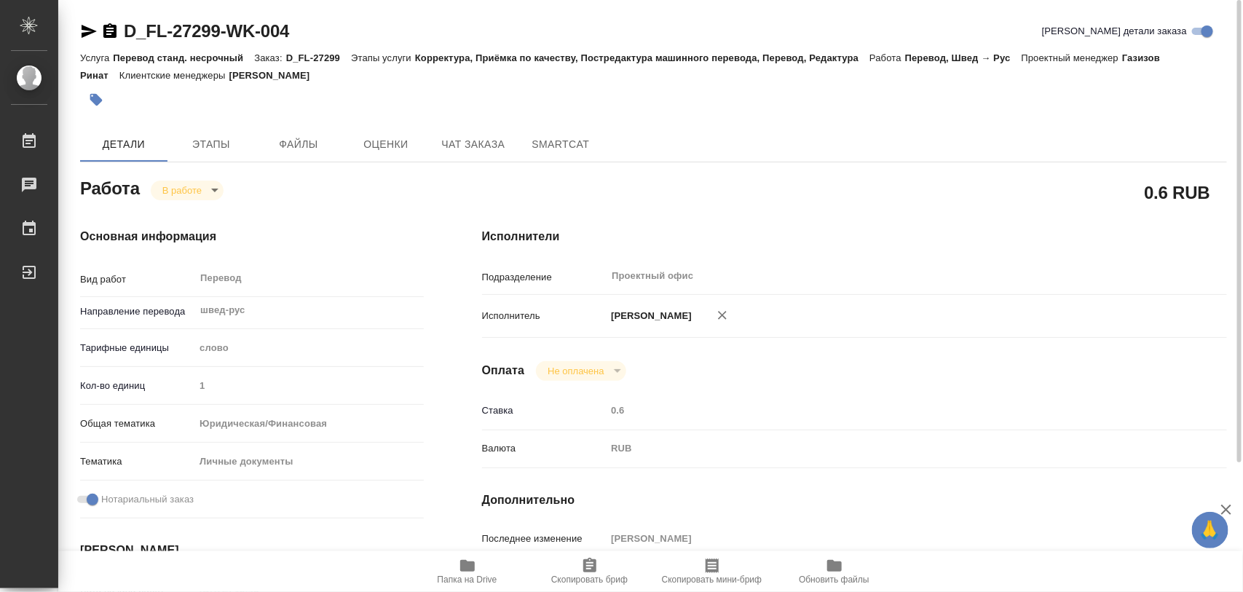
type textarea "x"
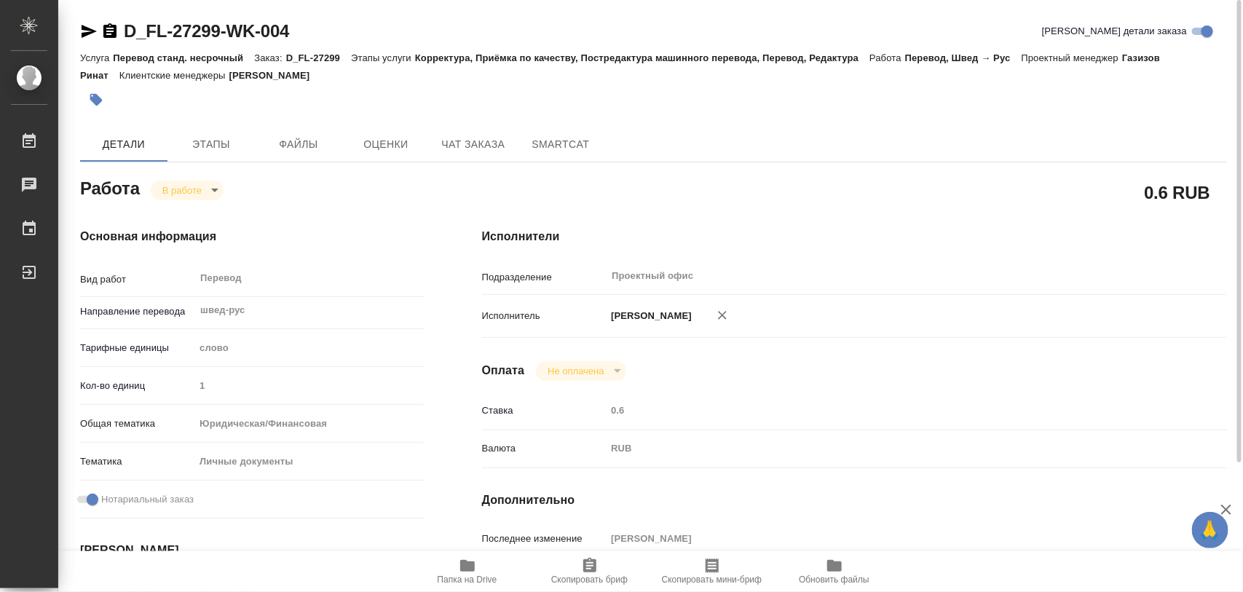
type textarea "x"
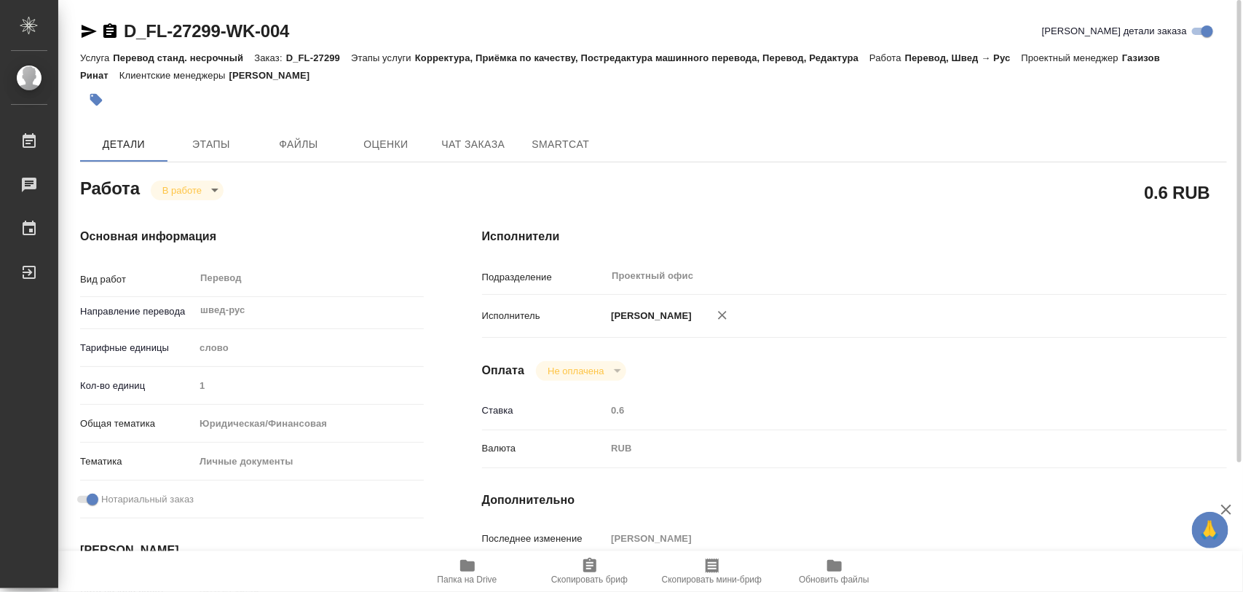
type textarea "x"
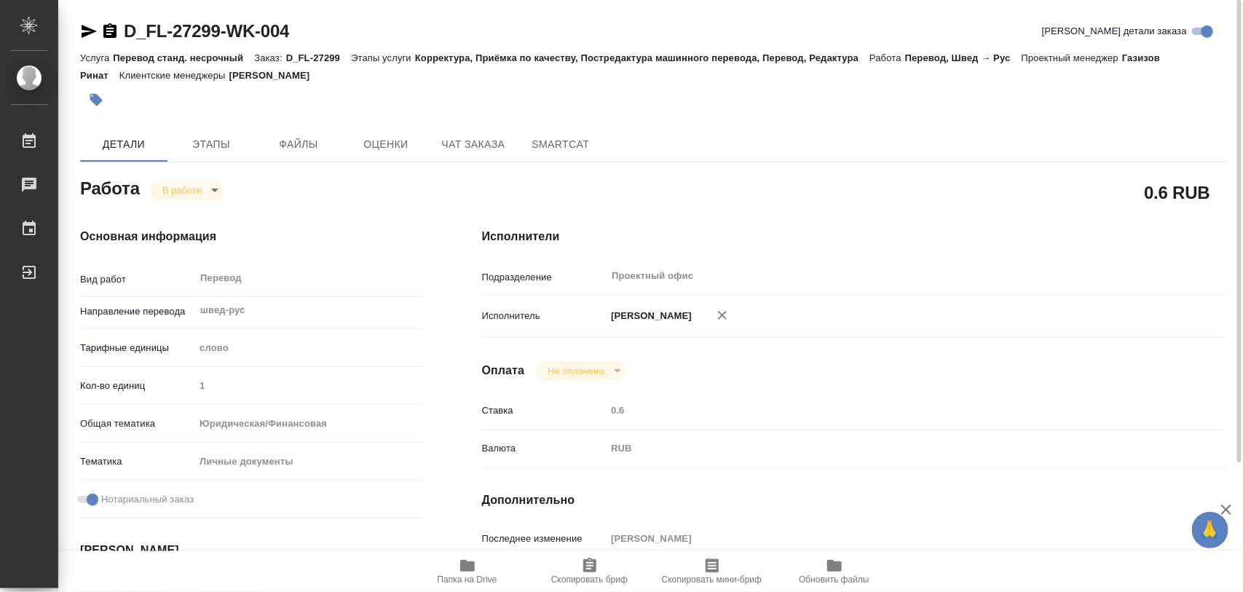
click at [452, 569] on span "Папка на Drive" at bounding box center [467, 571] width 105 height 28
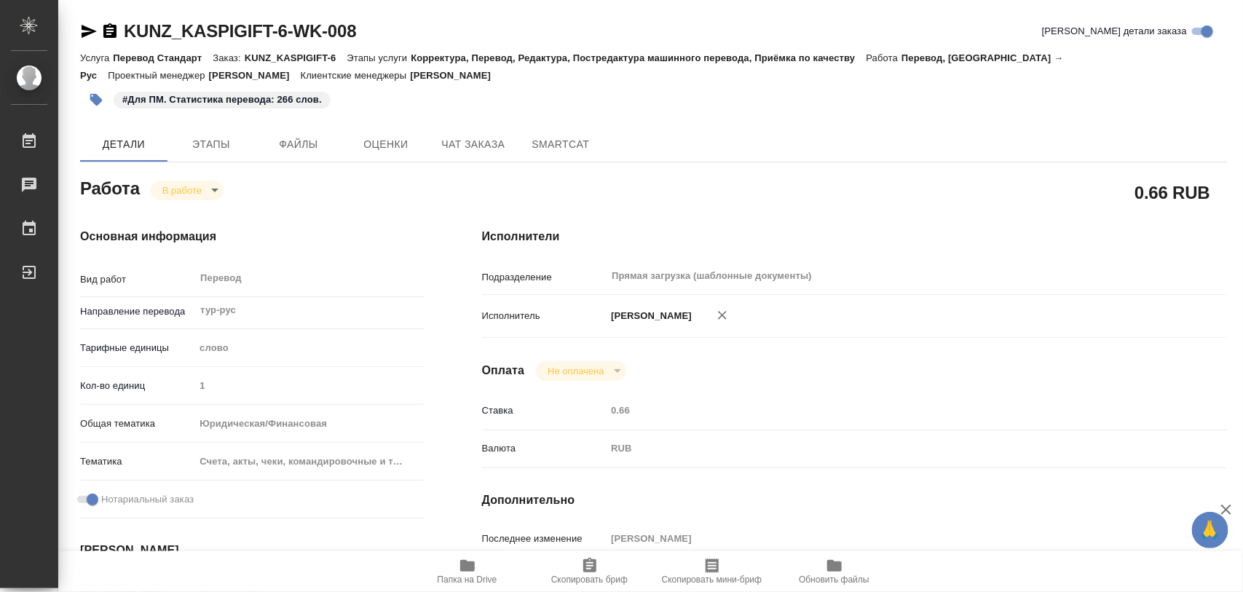
click at [101, 103] on icon "button" at bounding box center [96, 100] width 15 height 15
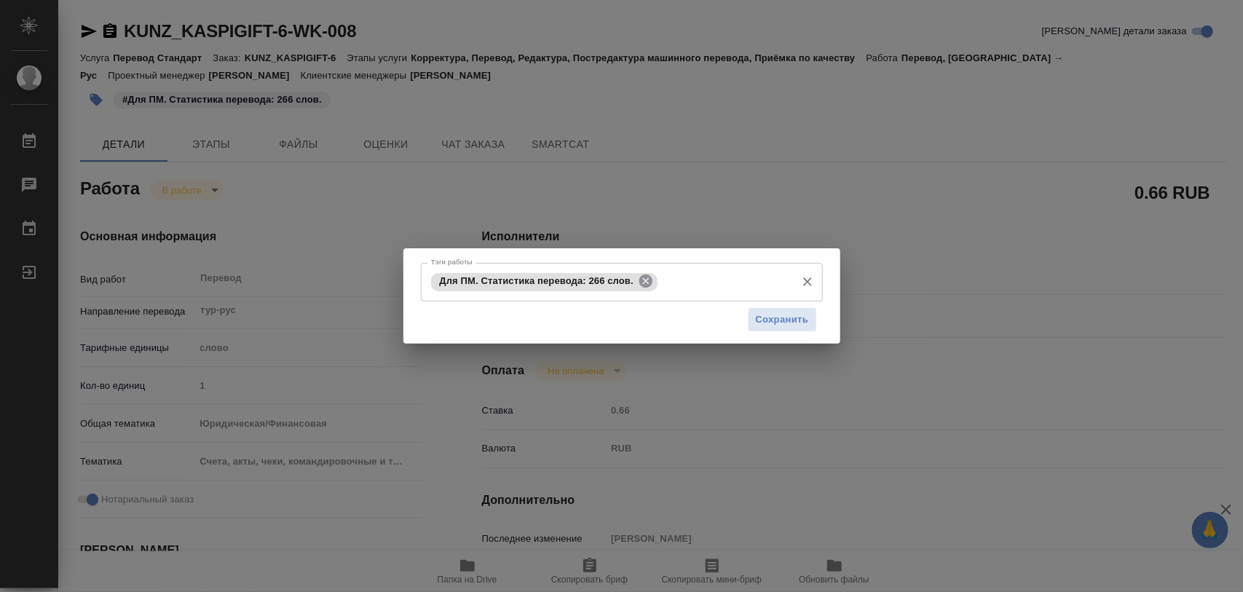
click at [639, 279] on icon at bounding box center [645, 281] width 13 height 13
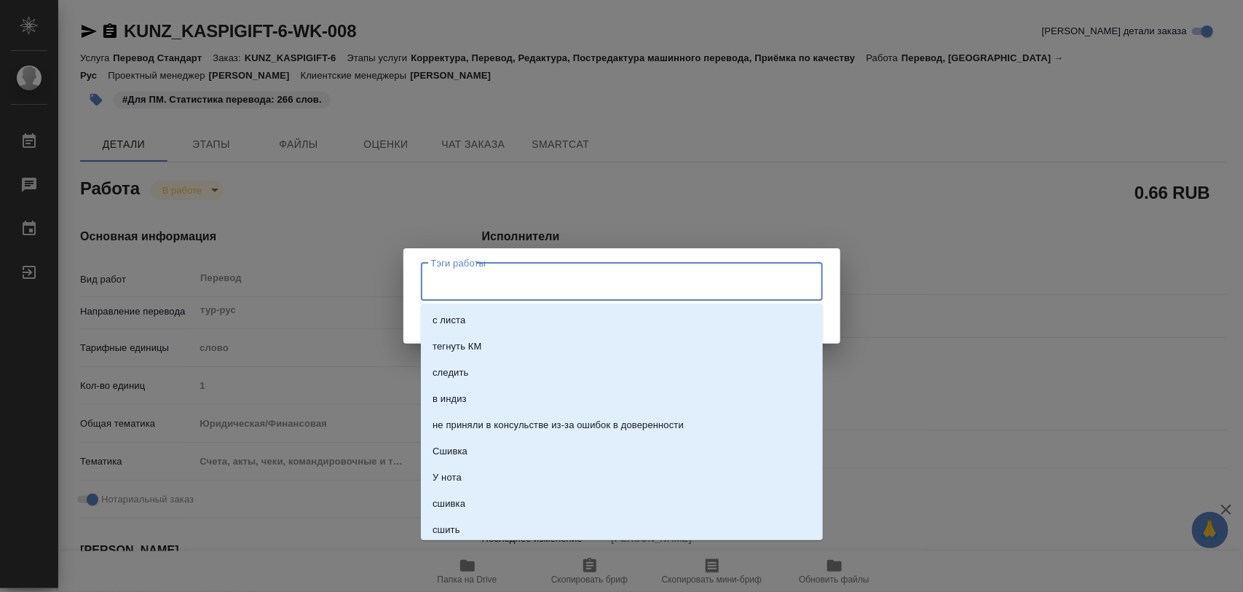
click at [639, 279] on input "Тэги работы" at bounding box center [608, 281] width 361 height 25
type input "2"
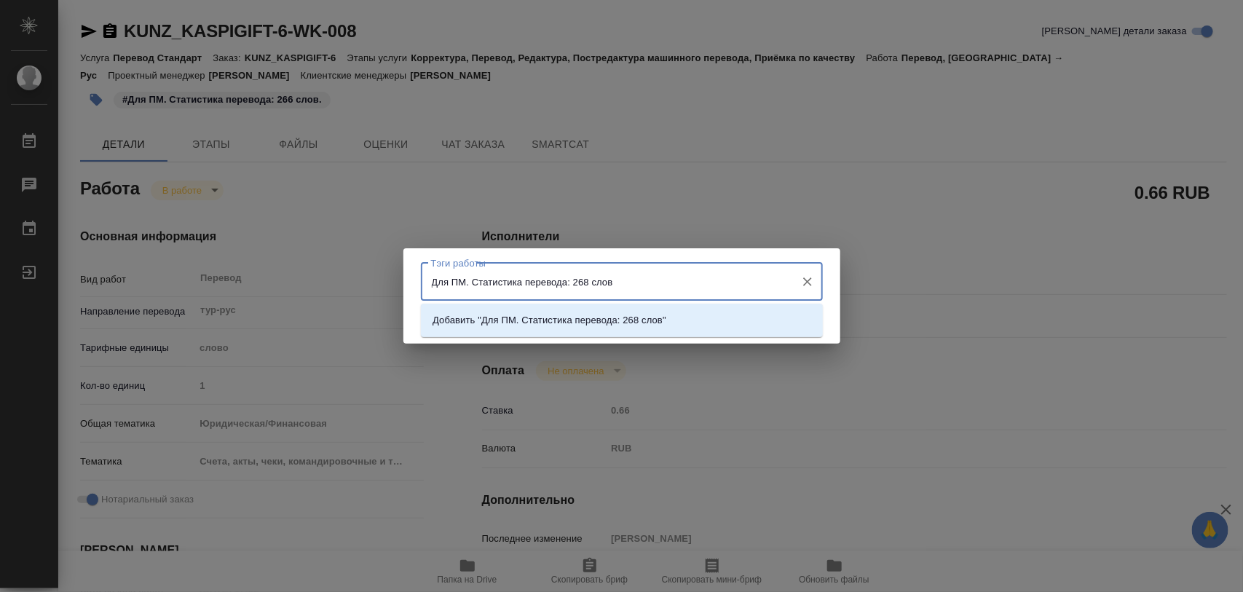
type input "Для ПМ. Статистика перевода: 268 слов."
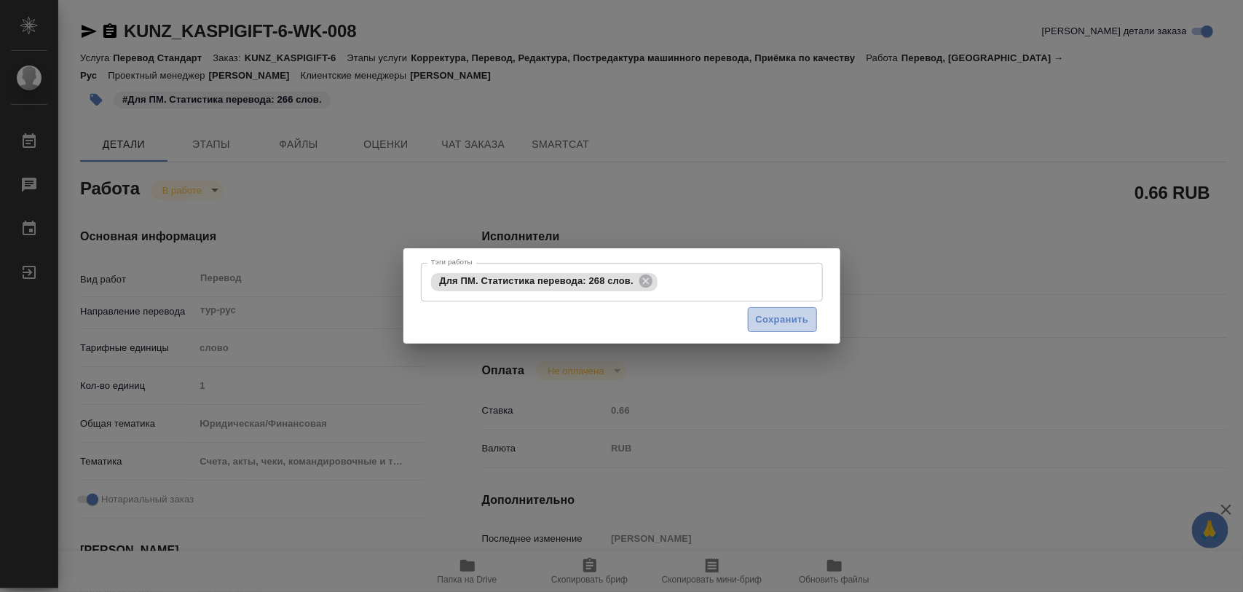
click at [763, 317] on span "Сохранить" at bounding box center [782, 320] width 53 height 17
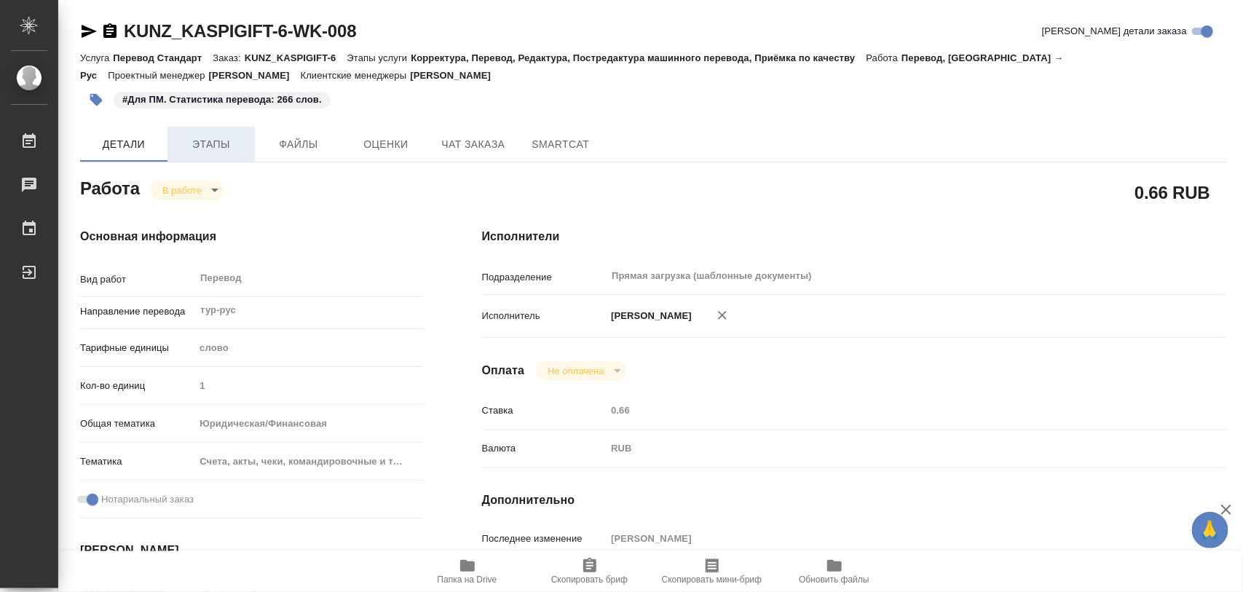
type input "inProgress"
type input "тур-рус"
type input "5a8b1489cc6b4906c91bfd90"
type input "1"
type input "yr-fn"
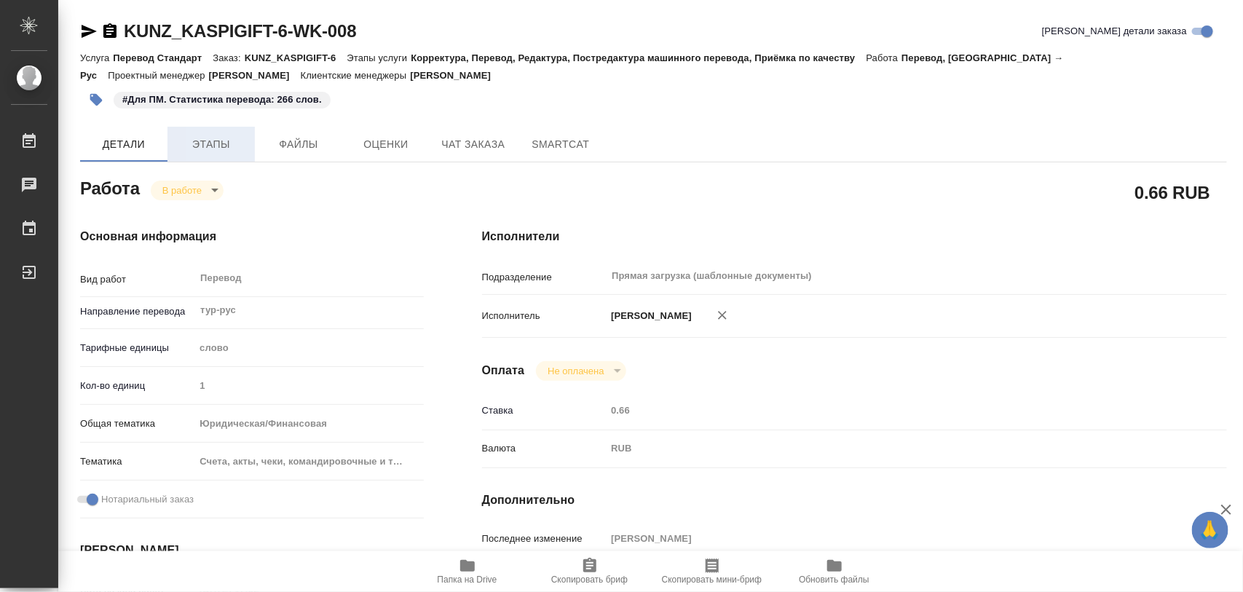
type input "5f647205b73bc97568ca66c0"
checkbox input "true"
type input "[DATE] 17:02"
type input "[DATE] 17:47"
type input "[DATE] 17:00"
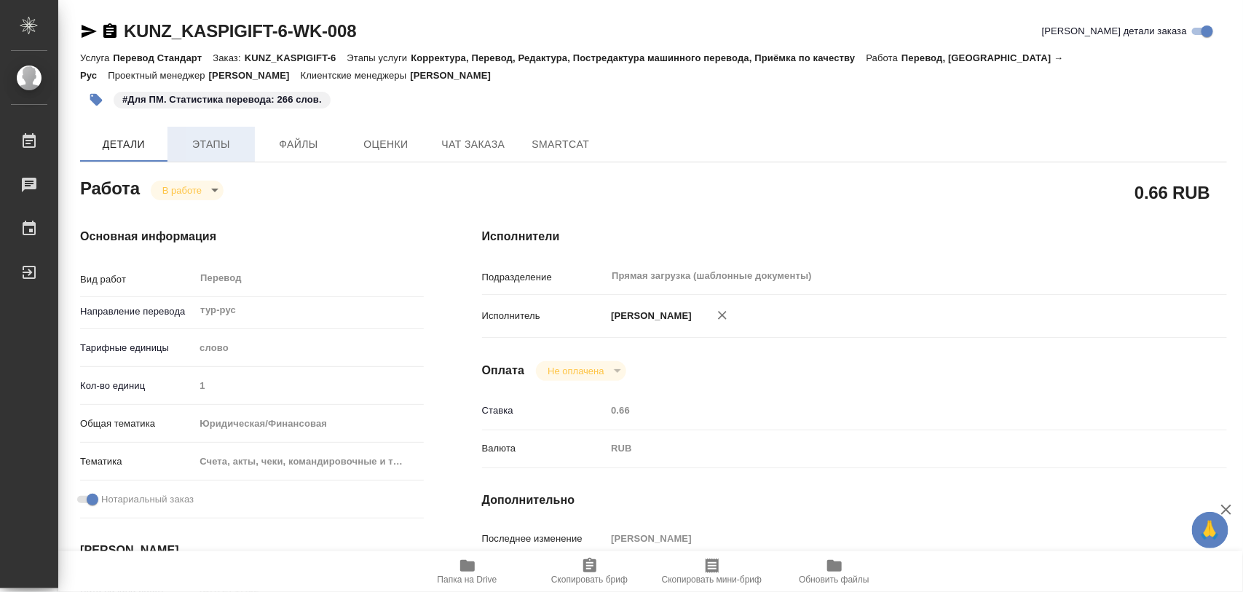
type input "[DATE] 17:00"
type input "Прямая загрузка (шаблонные документы)"
type input "notPayed"
type input "0.66"
type input "RUB"
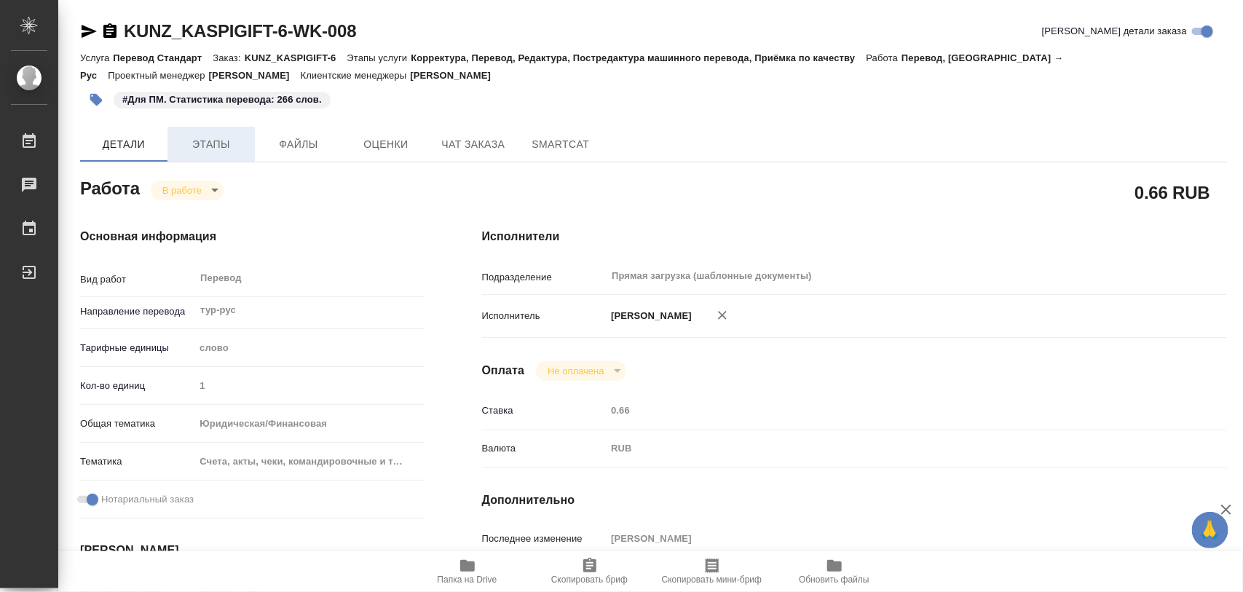
type input "[PERSON_NAME]"
type input "KUNZ_KASPIGIFT-6"
type input "Перевод Стандарт"
type input "Корректура, Перевод, Редактура, Постредактура машинного перевода, Приёмка по ка…"
type input "[PERSON_NAME]"
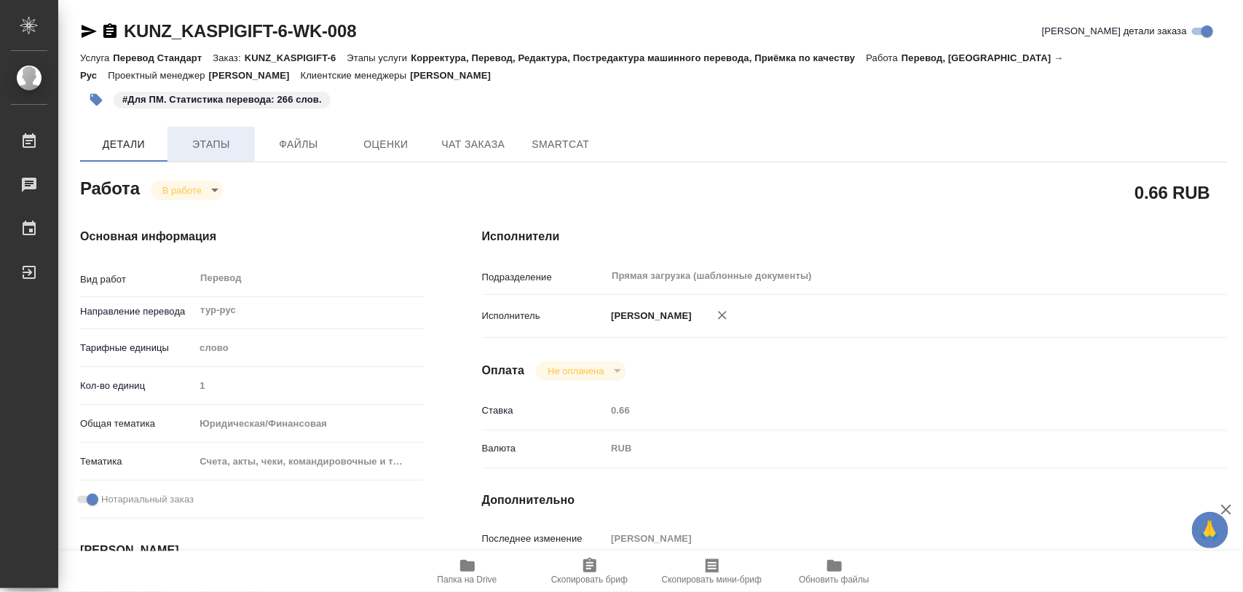
type input "[PERSON_NAME]"
type input "/Clients/KASPIGIFT/Orders/KUNZ_KASPIGIFT-6"
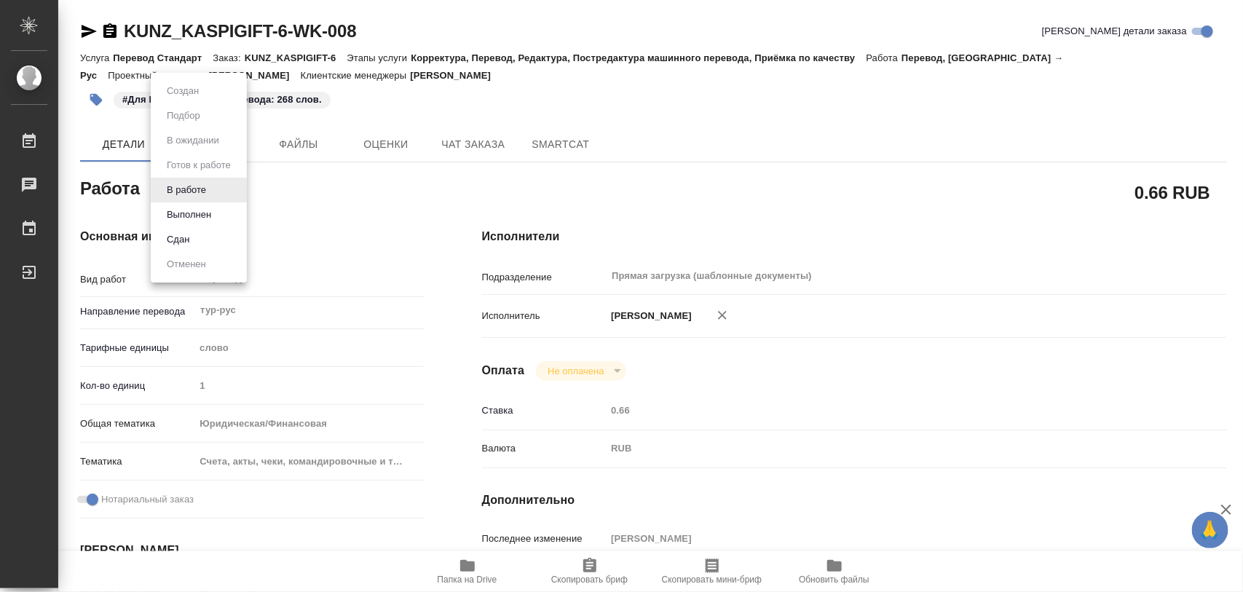
click at [212, 191] on body "🙏 .cls-1 fill:#fff; AWATERA Iglakov Maksim Работы 0 Чаты График Выйти KUNZ_KASP…" at bounding box center [621, 296] width 1243 height 592
click at [200, 217] on button "Выполнен" at bounding box center [188, 215] width 53 height 16
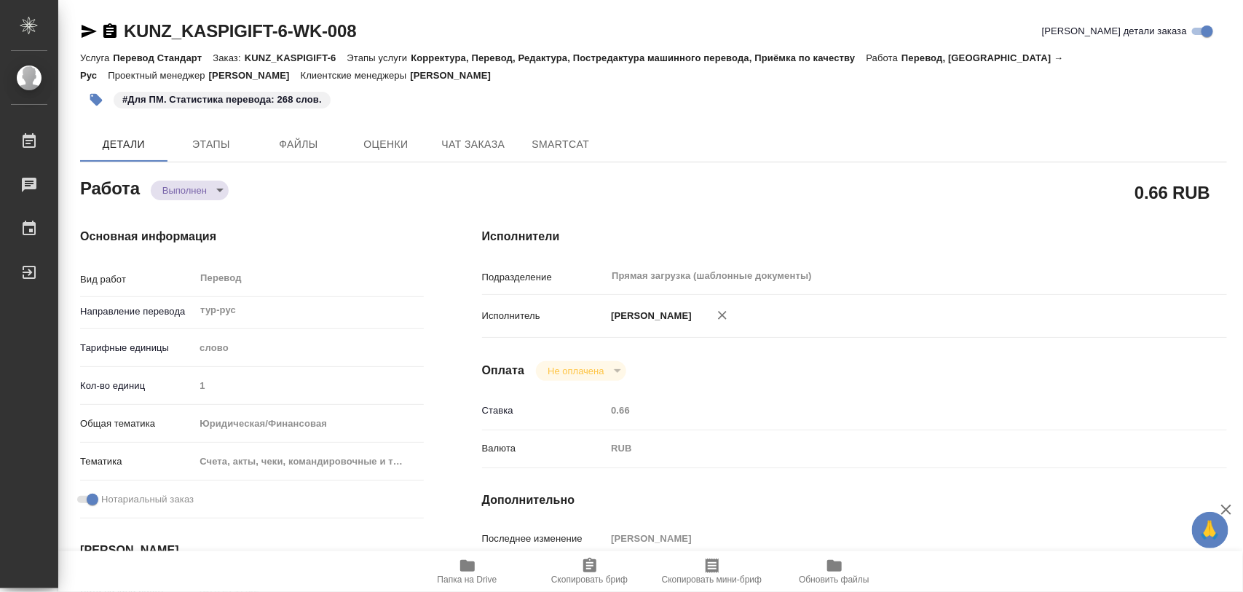
type textarea "x"
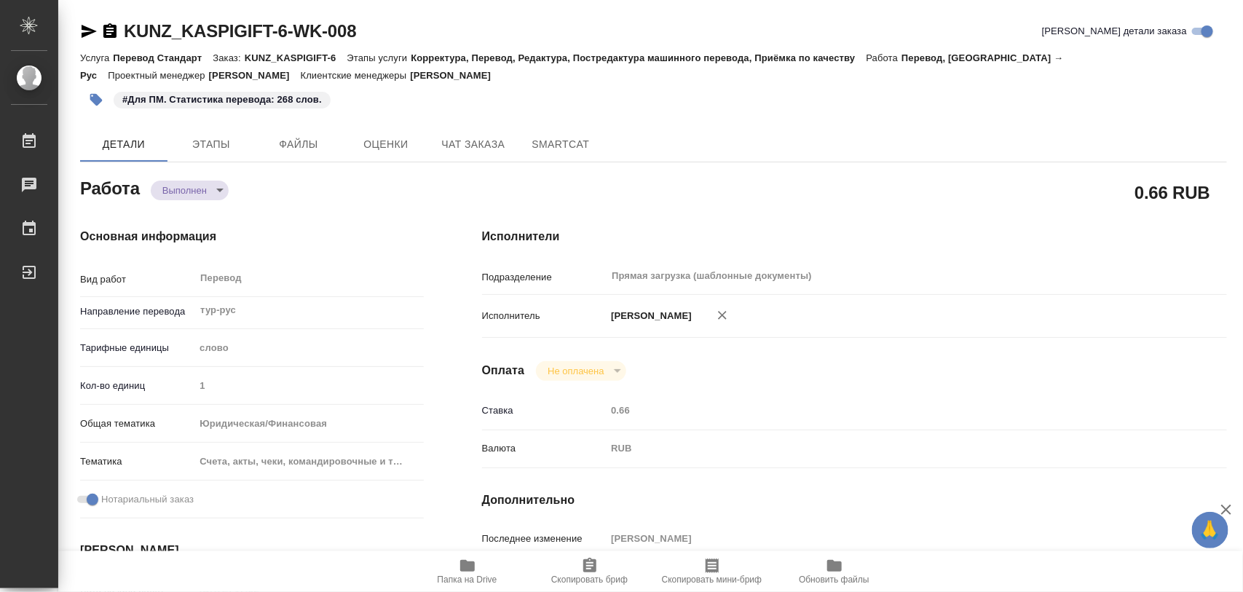
type textarea "x"
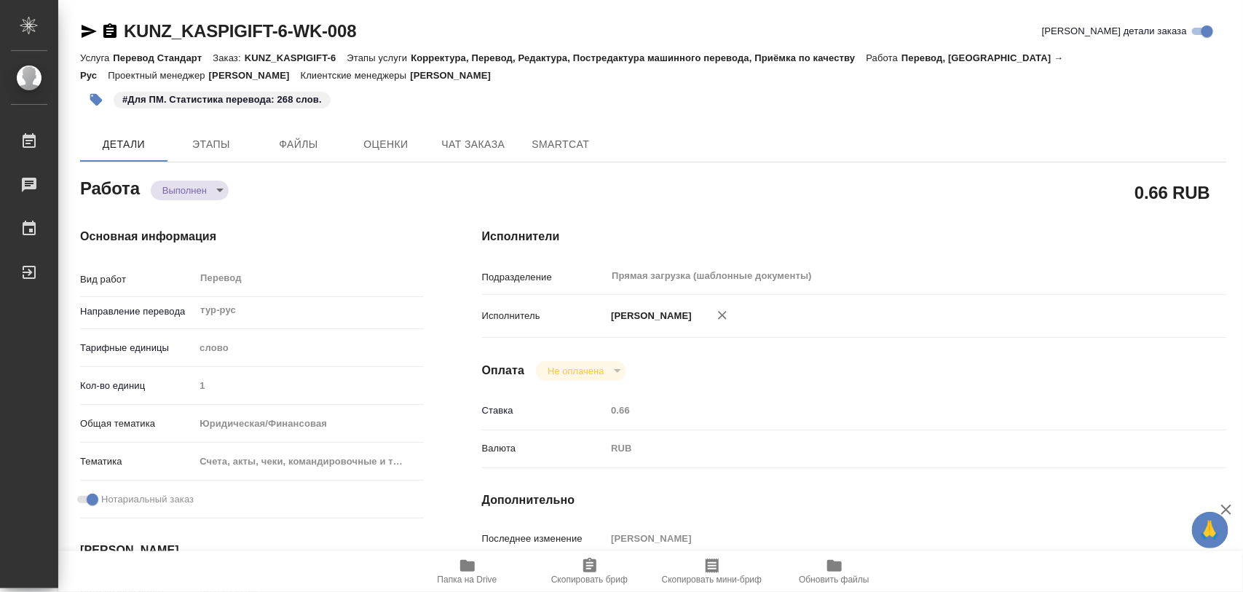
type textarea "x"
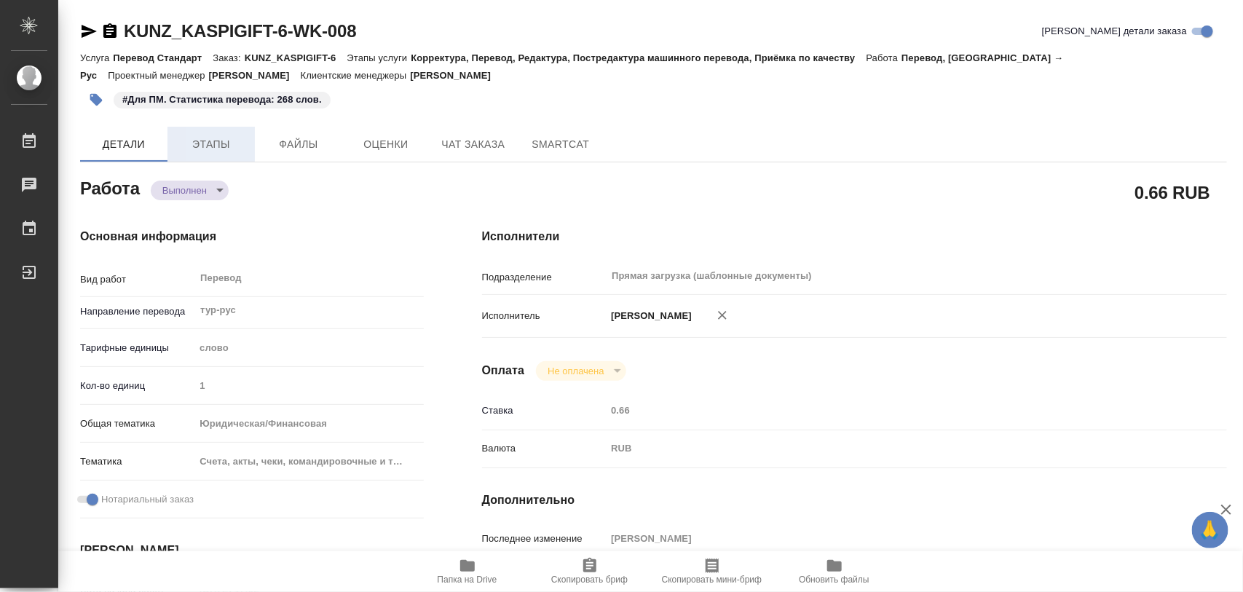
click at [208, 151] on button "Этапы" at bounding box center [211, 144] width 87 height 35
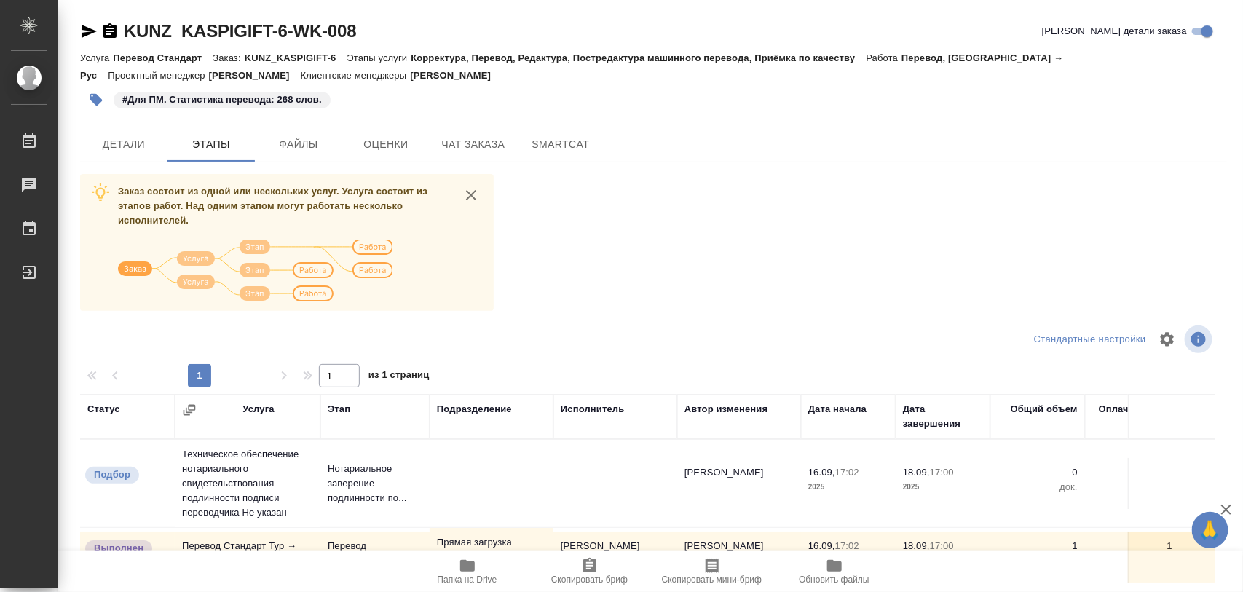
scroll to position [165, 0]
